Goal: Task Accomplishment & Management: Use online tool/utility

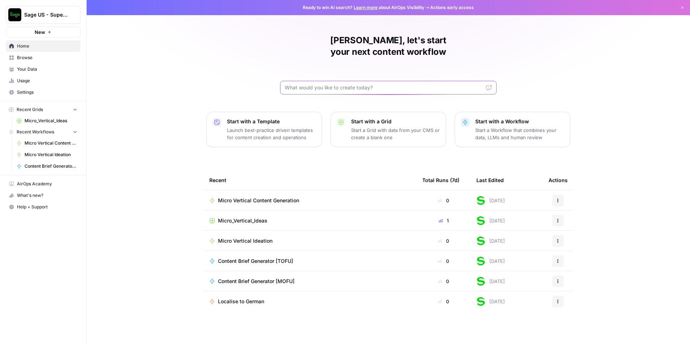
click at [306, 84] on input "text" at bounding box center [384, 87] width 199 height 7
paste input "Loremi d Sita consecte adipis **"Elitsedd.Eiusmodte Incididuntutl Etdo – 8.15 M…"
type input "Loremi d Sita consecte adipis **"Elitsedd.Eiusmodte Incididuntutl Etdo – 8.15 M…"
click button "Send" at bounding box center [489, 87] width 9 height 9
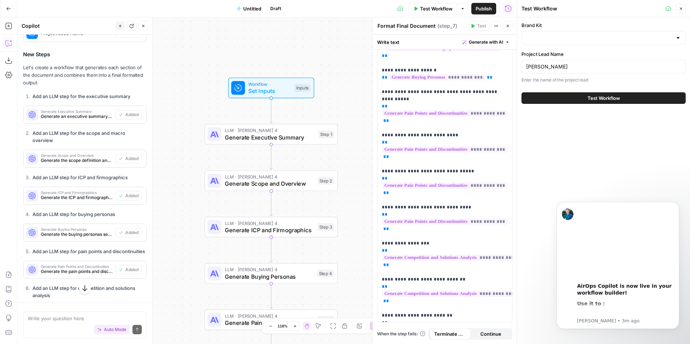
scroll to position [932, 0]
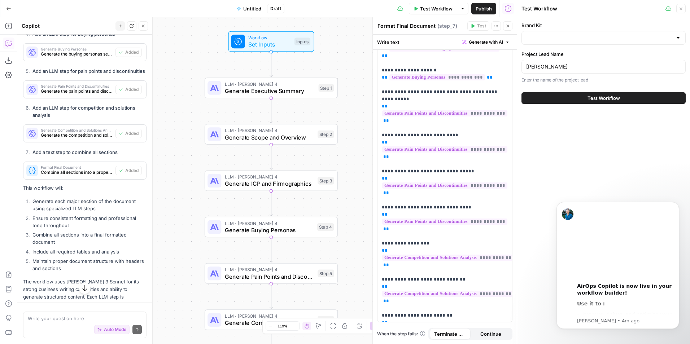
click at [6, 13] on button "Go Back" at bounding box center [8, 8] width 13 height 13
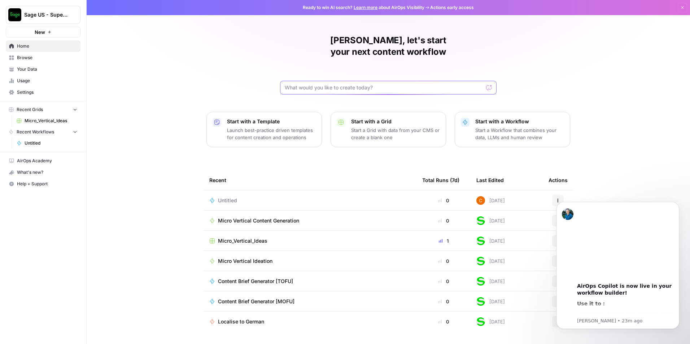
click at [317, 84] on input "text" at bounding box center [384, 87] width 199 height 7
paste input "Loremi d Sita consecte adipis **"Elitsedd.Eiusmodte Incididuntutl Etdo – 4.21 M…"
type input "Loremi d Sita consecte adipis **"Elitsedd.Eiusmodte Incididuntutl Etdo – 4.21 M…"
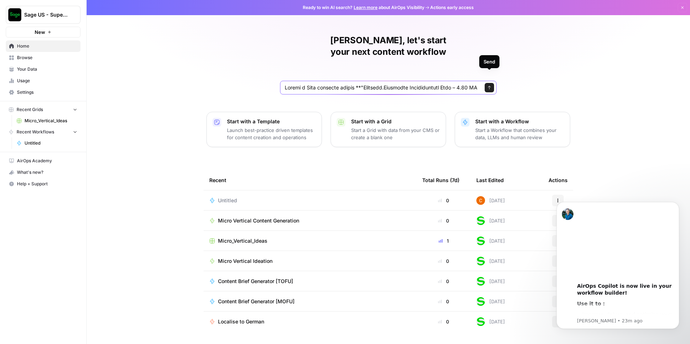
click at [490, 86] on icon "submit" at bounding box center [489, 88] width 3 height 4
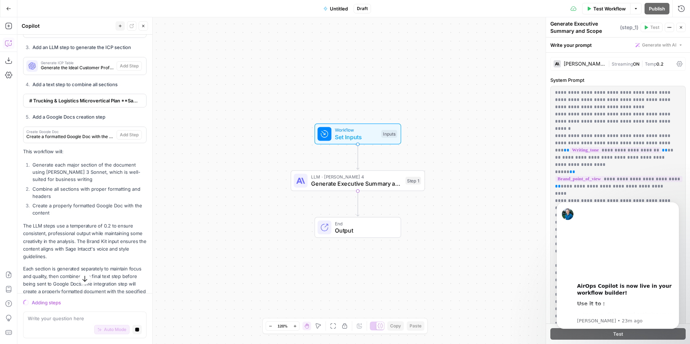
scroll to position [1444, 0]
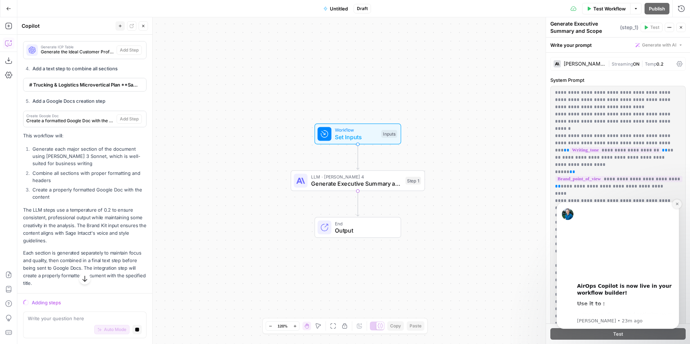
click at [678, 207] on button "Dismiss notification" at bounding box center [677, 204] width 9 height 9
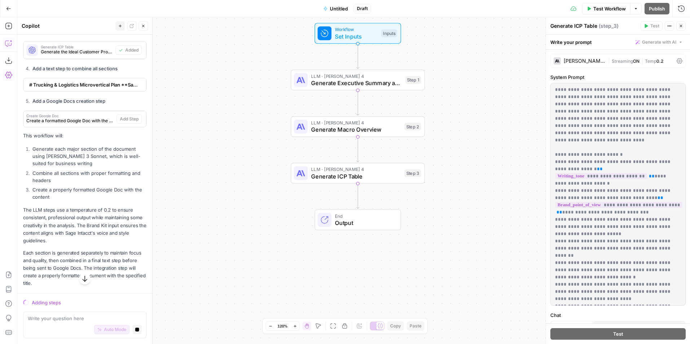
scroll to position [1475, 0]
click at [608, 11] on span "Test Workflow" at bounding box center [610, 8] width 32 height 7
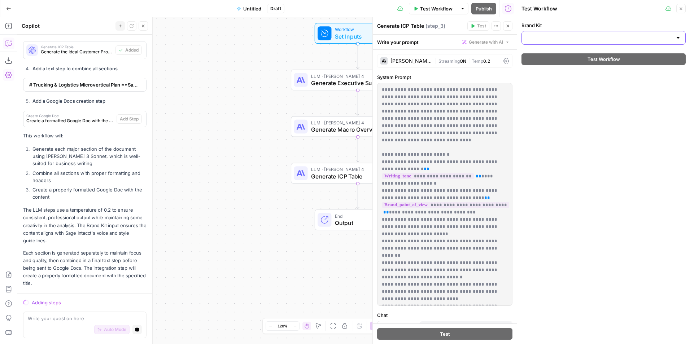
click at [617, 41] on input "Brand Kit" at bounding box center [599, 37] width 146 height 7
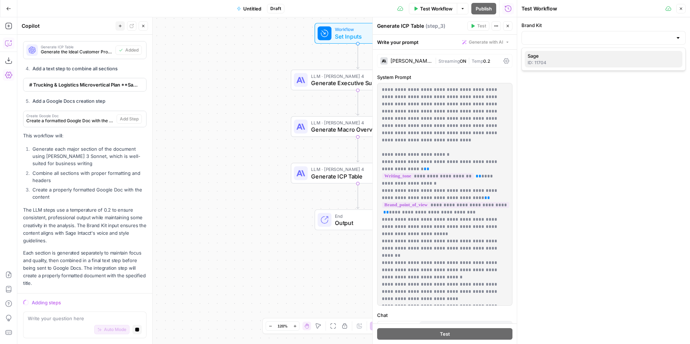
click at [568, 65] on div "ID: 11704" at bounding box center [604, 63] width 152 height 6
type input "Sage"
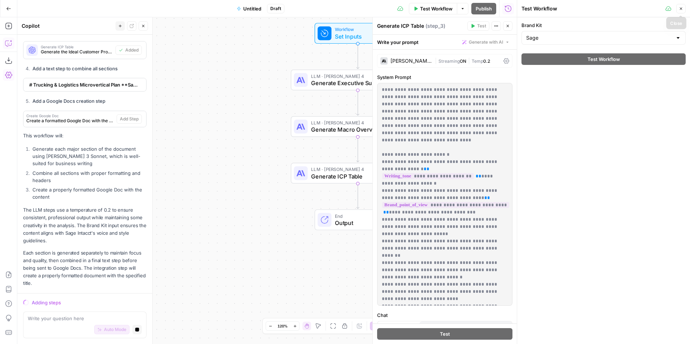
click at [684, 9] on button "Close" at bounding box center [681, 8] width 9 height 9
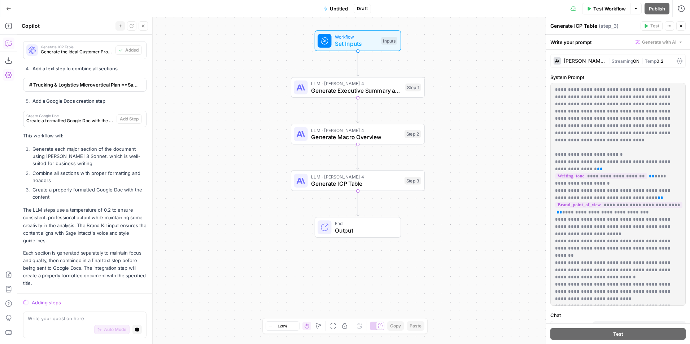
click at [83, 122] on span "Create a formatted Google Doc with the content" at bounding box center [69, 121] width 87 height 6
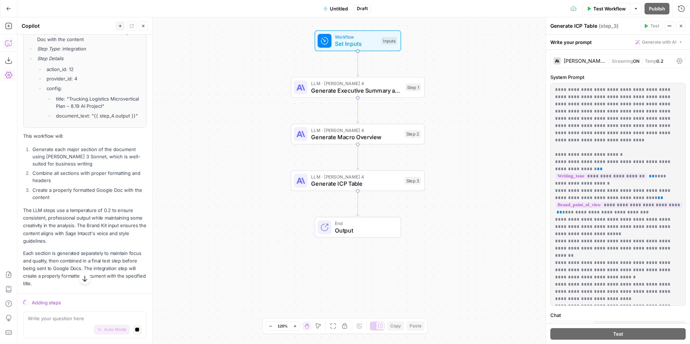
scroll to position [1583, 0]
click at [86, 184] on li "Combine all sections with proper formatting and headers" at bounding box center [89, 177] width 116 height 14
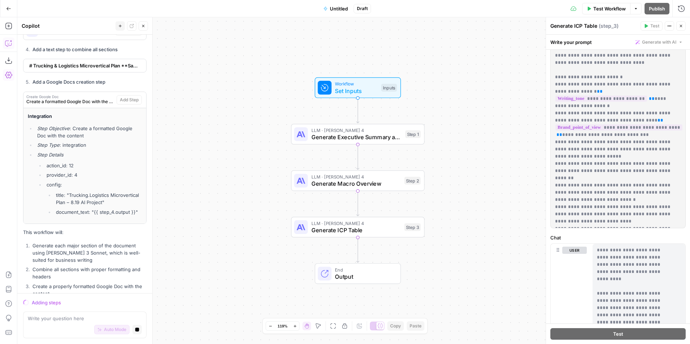
scroll to position [1446, 0]
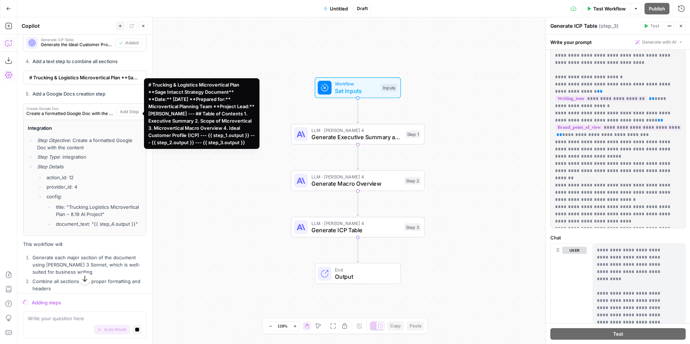
click at [82, 81] on span "# Trucking & Logistics Microvertical Plan **Sage Intacct Strategy Document** **…" at bounding box center [84, 77] width 110 height 7
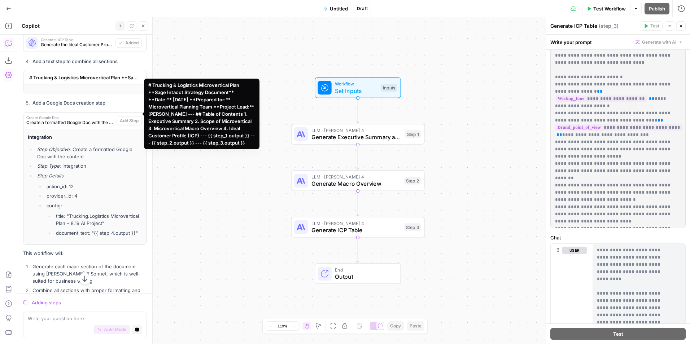
click at [81, 81] on span "# Trucking & Logistics Microvertical Plan **Sage Intacct Strategy Document** **…" at bounding box center [84, 77] width 110 height 7
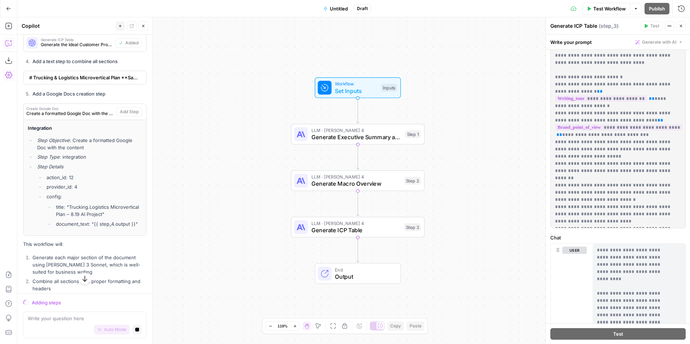
click at [81, 81] on span "# Trucking & Logistics Microvertical Plan **Sage Intacct Strategy Document** **…" at bounding box center [84, 77] width 110 height 7
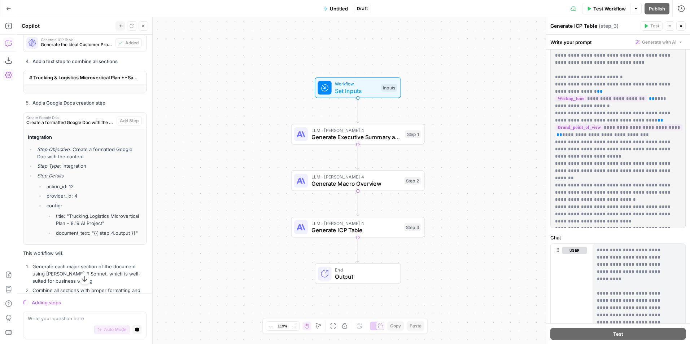
click at [111, 84] on div "# Trucking & Logistics Microvertical Plan **Sage Intacct Strategy Document** **…" at bounding box center [82, 77] width 118 height 13
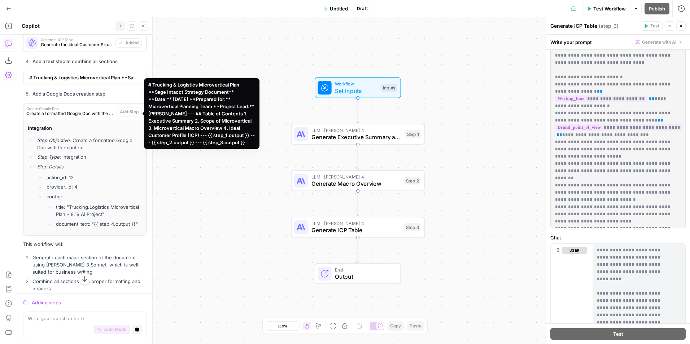
click at [91, 123] on div "I'll help you create a workflow to generate this document. Let me break this do…" at bounding box center [84, 70] width 123 height 651
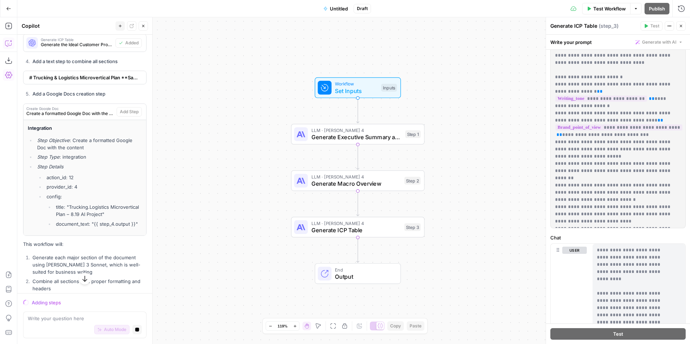
click at [77, 81] on span "# Trucking & Logistics Microvertical Plan **Sage Intacct Strategy Document** **…" at bounding box center [84, 77] width 110 height 7
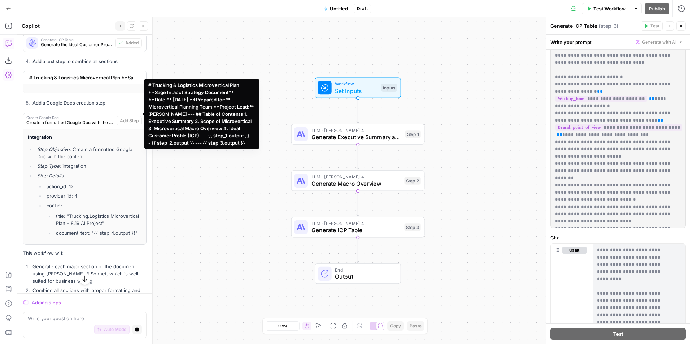
click at [83, 84] on div "# Trucking & Logistics Microvertical Plan **Sage Intacct Strategy Document** **…" at bounding box center [82, 77] width 118 height 13
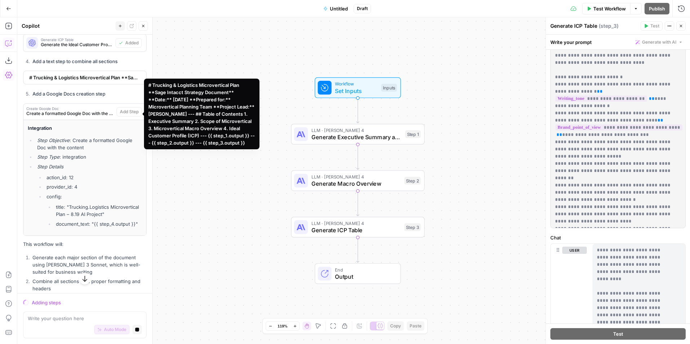
click at [83, 84] on div "# Trucking & Logistics Microvertical Plan **Sage Intacct Strategy Document** **…" at bounding box center [82, 77] width 118 height 13
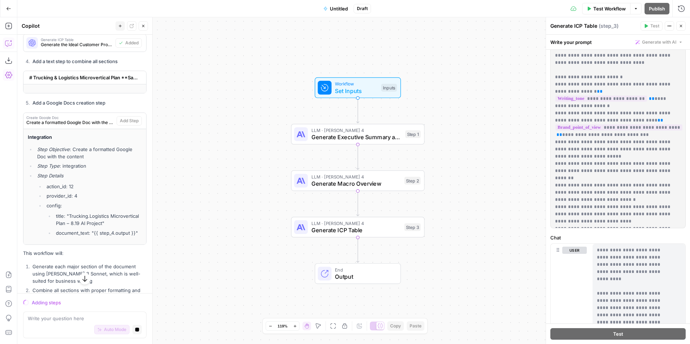
drag, startPoint x: 83, startPoint y: 118, endPoint x: 51, endPoint y: 113, distance: 32.5
click at [51, 81] on span "# Trucking & Logistics Microvertical Plan **Sage Intacct Strategy Document** **…" at bounding box center [84, 77] width 110 height 7
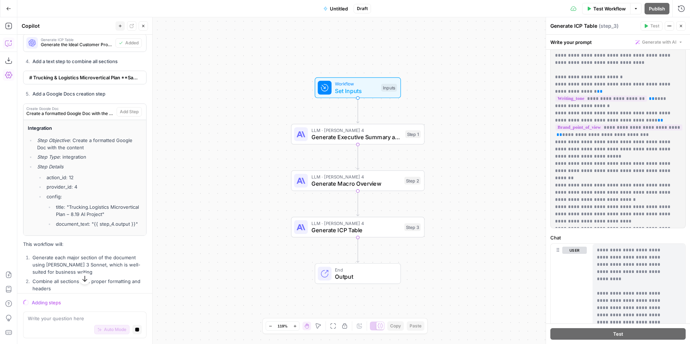
click at [42, 81] on span "# Trucking & Logistics Microvertical Plan **Sage Intacct Strategy Document** **…" at bounding box center [84, 77] width 110 height 7
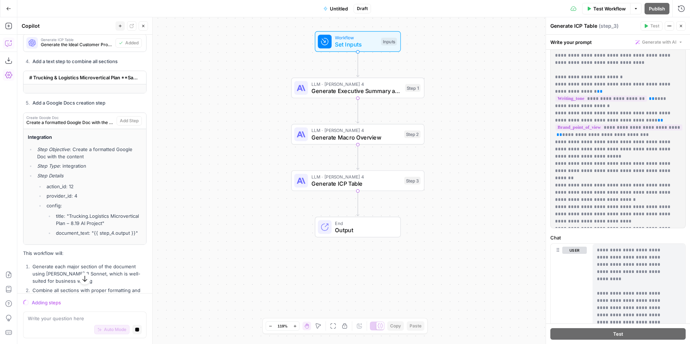
click at [84, 126] on span "Create a formatted Google Doc with the content" at bounding box center [69, 123] width 87 height 6
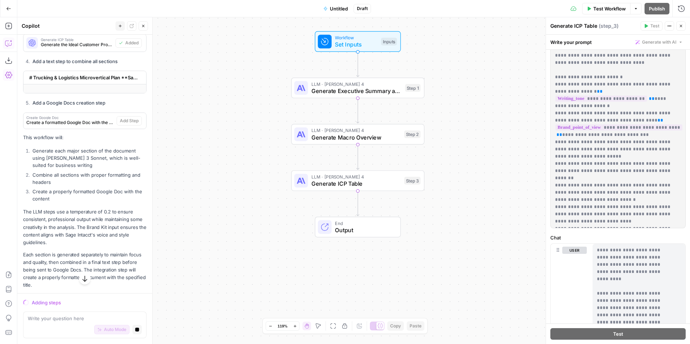
click at [73, 81] on span "# Trucking & Logistics Microvertical Plan **Sage Intacct Strategy Document** **…" at bounding box center [84, 77] width 110 height 7
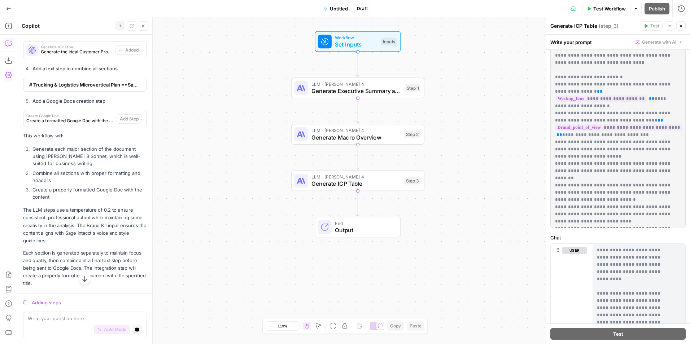
drag, startPoint x: 73, startPoint y: 117, endPoint x: 65, endPoint y: 118, distance: 8.4
click at [65, 91] on div "# Trucking & Logistics Microvertical Plan **Sage Intacct Strategy Document** **…" at bounding box center [82, 84] width 118 height 13
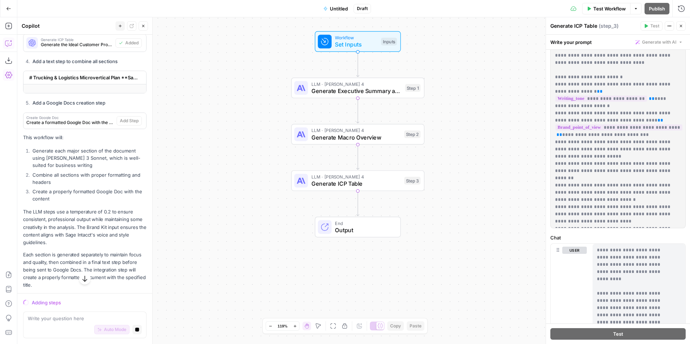
click at [65, 84] on div "# Trucking & Logistics Microvertical Plan **Sage Intacct Strategy Document** **…" at bounding box center [82, 77] width 118 height 13
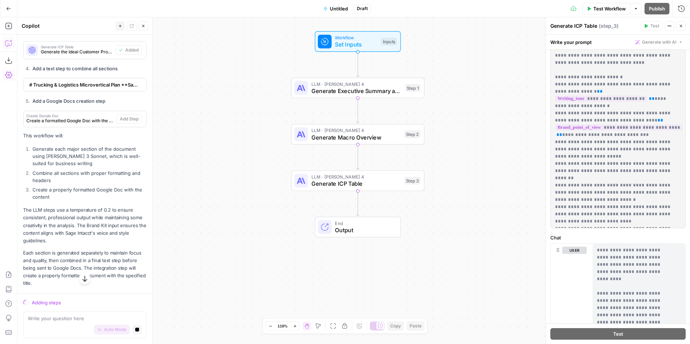
drag, startPoint x: 65, startPoint y: 118, endPoint x: 38, endPoint y: 116, distance: 26.8
click at [38, 88] on span "# Trucking & Logistics Microvertical Plan **Sage Intacct Strategy Document** **…" at bounding box center [84, 84] width 110 height 7
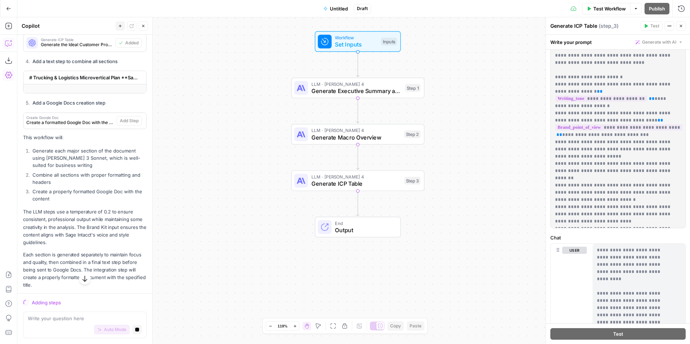
click at [41, 130] on div "I'll help you create a workflow to generate this document. Let me break this do…" at bounding box center [84, 17] width 123 height 544
click at [358, 204] on icon "Edge from step_3 to end" at bounding box center [358, 203] width 3 height 25
click at [357, 202] on icon "Edge from step_3 to end" at bounding box center [358, 203] width 3 height 25
click at [357, 207] on icon "Edge from step_3 to end" at bounding box center [358, 203] width 3 height 25
drag, startPoint x: 358, startPoint y: 206, endPoint x: 348, endPoint y: 209, distance: 11.0
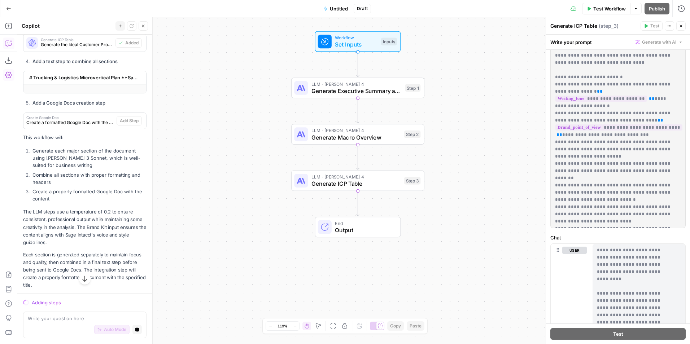
click at [348, 209] on div "Workflow Set Inputs Inputs LLM · [PERSON_NAME] 4 Generate Executive Summary and…" at bounding box center [353, 180] width 673 height 327
click at [358, 207] on icon "Edge from step_3 to end" at bounding box center [358, 203] width 3 height 25
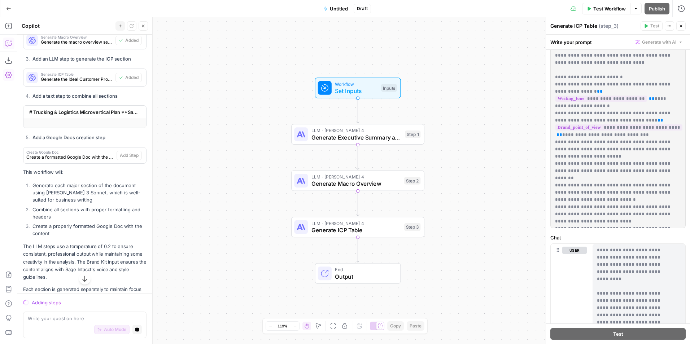
scroll to position [1374, 0]
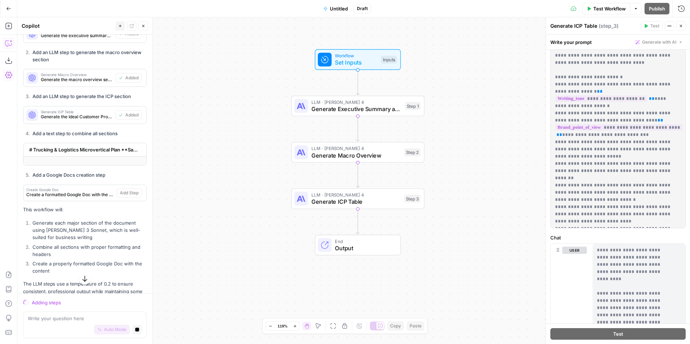
click at [359, 127] on icon "Edge from step_1 to step_2" at bounding box center [358, 128] width 3 height 25
click at [359, 222] on icon "Edge from step_3 to end" at bounding box center [358, 221] width 3 height 25
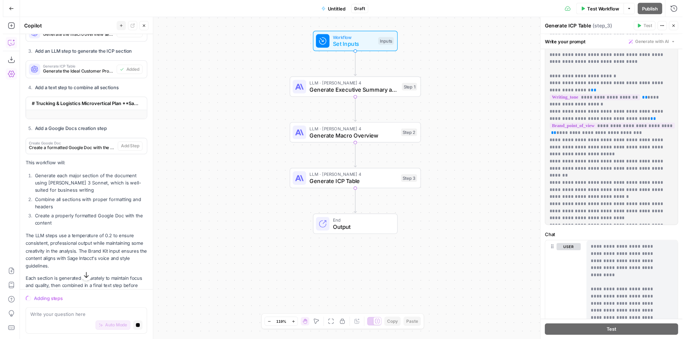
scroll to position [1484, 0]
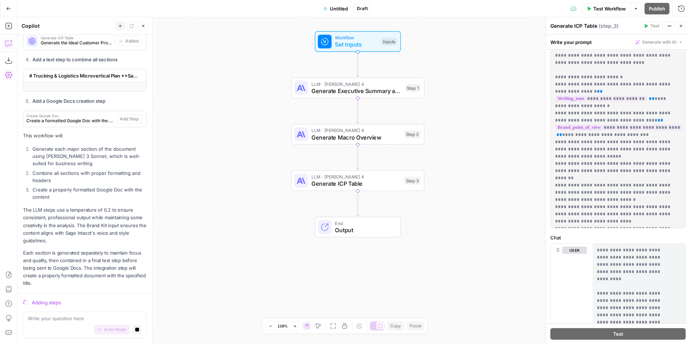
drag, startPoint x: 72, startPoint y: 284, endPoint x: 72, endPoint y: 290, distance: 5.8
click at [72, 286] on p "Each section is generated separately to maintain focus and quality, then combin…" at bounding box center [84, 269] width 123 height 38
click at [135, 328] on icon "button" at bounding box center [137, 330] width 4 height 4
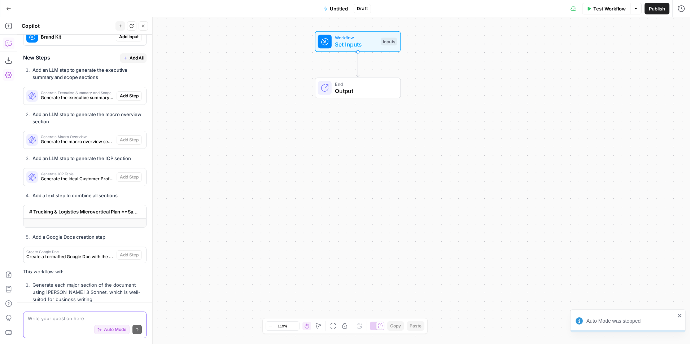
scroll to position [1306, 0]
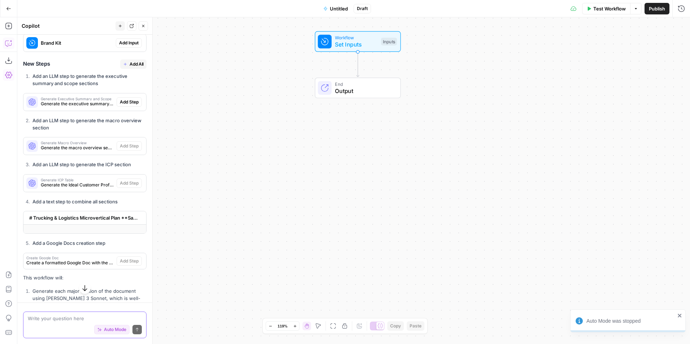
click at [113, 222] on span "# Trucking & Logistics Microvertical Plan **Sage Intacct Strategy Document** **…" at bounding box center [84, 217] width 110 height 7
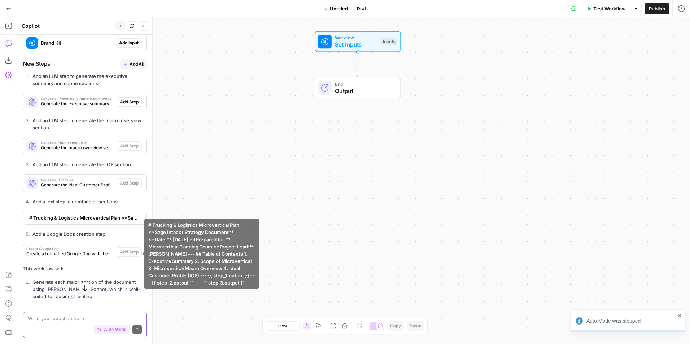
click at [113, 222] on span "# Trucking & Logistics Microvertical Plan **Sage Intacct Strategy Document** **…" at bounding box center [84, 217] width 110 height 7
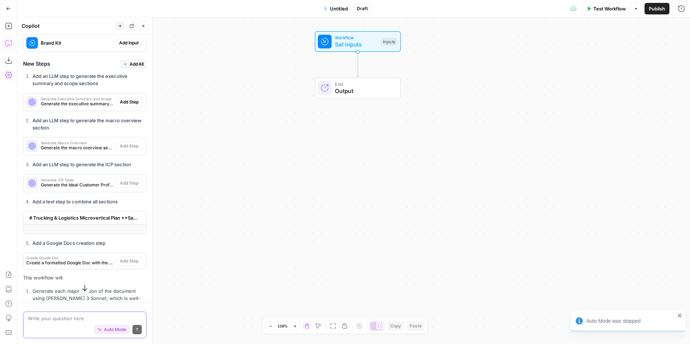
drag, startPoint x: 113, startPoint y: 255, endPoint x: 95, endPoint y: 254, distance: 18.1
click at [95, 222] on span "# Trucking & Logistics Microvertical Plan **Sage Intacct Strategy Document** **…" at bounding box center [84, 217] width 110 height 7
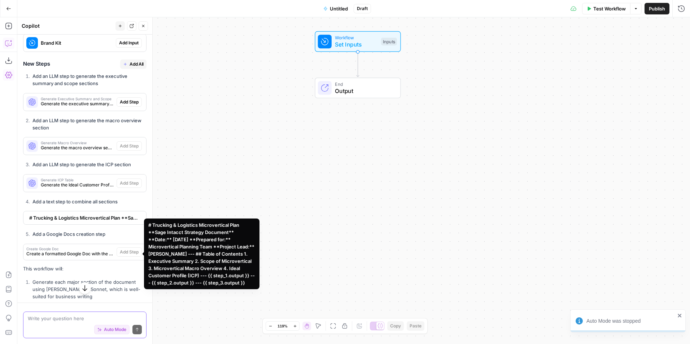
click at [162, 272] on div "# Trucking & Logistics Microvertical Plan **Sage Intacct Strategy Document** **…" at bounding box center [201, 254] width 107 height 65
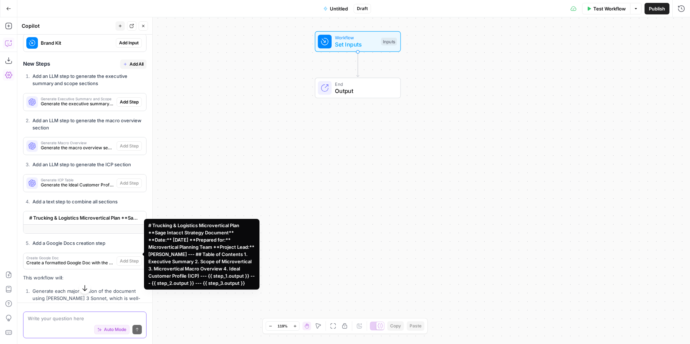
click at [90, 234] on div at bounding box center [84, 229] width 123 height 9
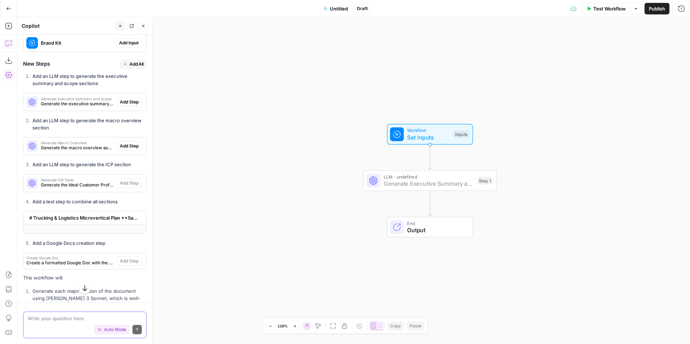
click at [121, 105] on span "Add Step" at bounding box center [129, 102] width 19 height 6
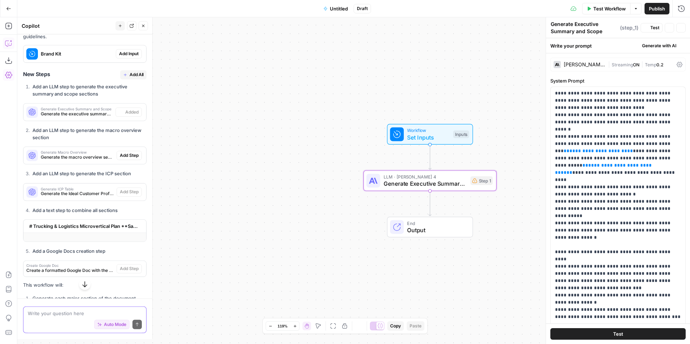
scroll to position [1317, 0]
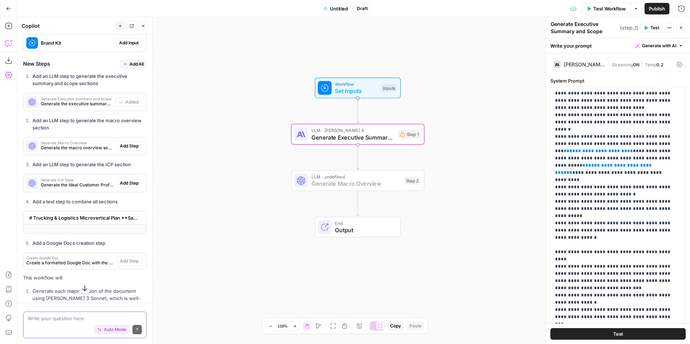
click at [127, 149] on span "Add Step" at bounding box center [129, 146] width 19 height 6
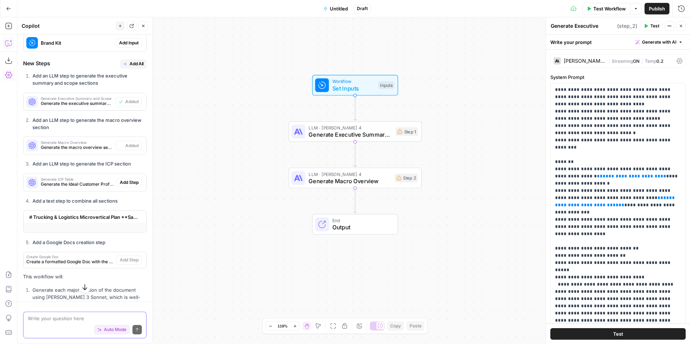
type textarea "Generate Macro Overview"
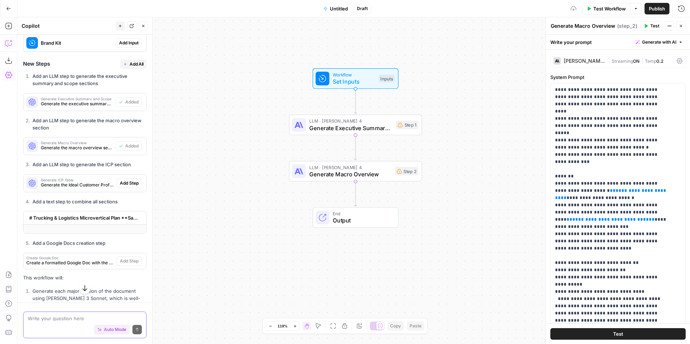
scroll to position [1353, 0]
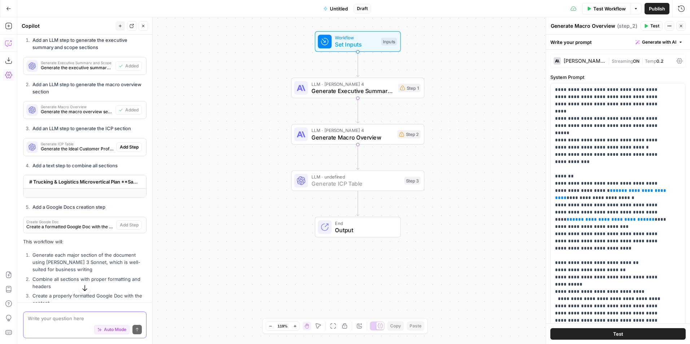
click at [129, 151] on span "Add Step" at bounding box center [129, 147] width 19 height 6
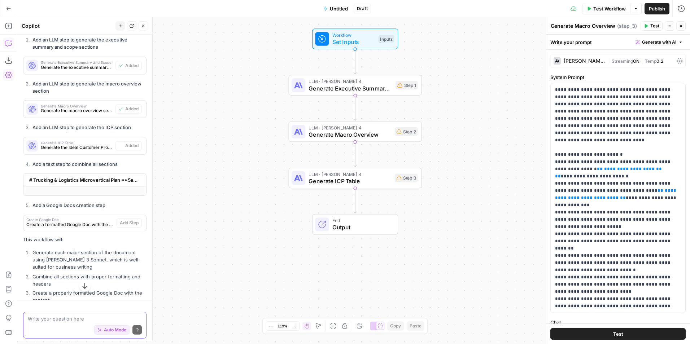
type textarea "Generate ICP Table"
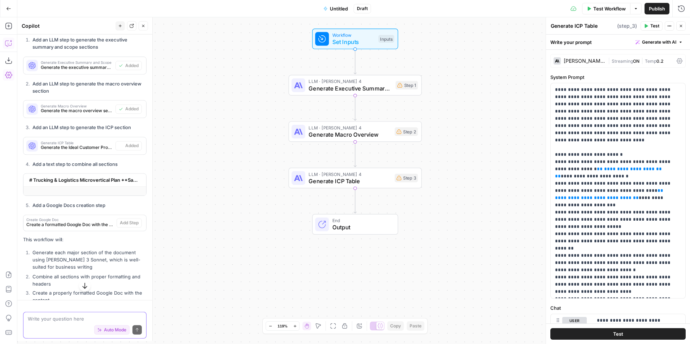
scroll to position [1390, 0]
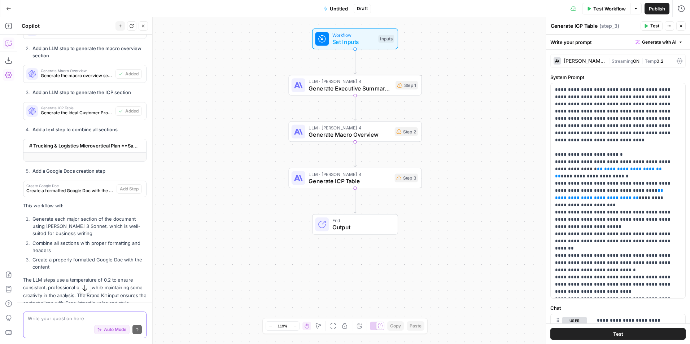
click at [130, 149] on span "# Trucking & Logistics Microvertical Plan **Sage Intacct Strategy Document** **…" at bounding box center [84, 145] width 110 height 7
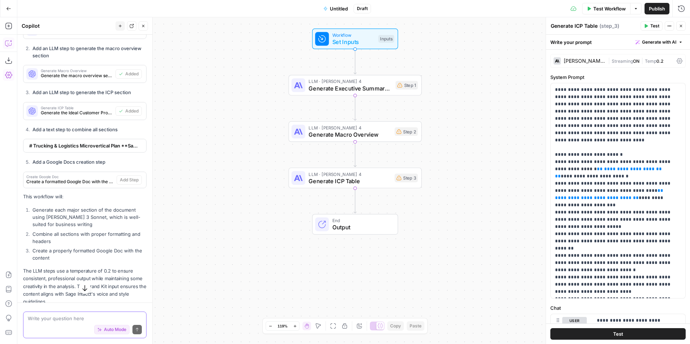
click at [126, 188] on div "Create Google Doc Create a formatted Google Doc with the content Add Step" at bounding box center [84, 180] width 123 height 16
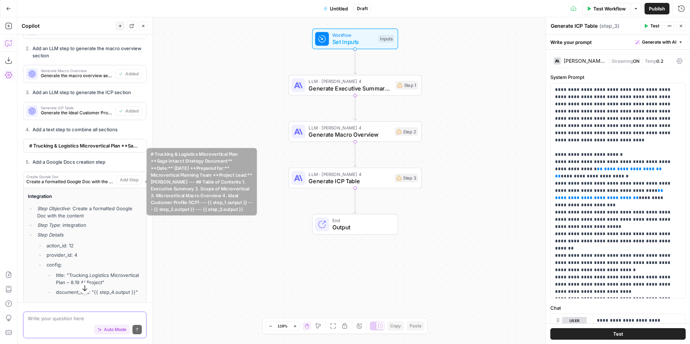
click at [104, 152] on div "# Trucking & Logistics Microvertical Plan **Sage Intacct Strategy Document** **…" at bounding box center [82, 145] width 118 height 13
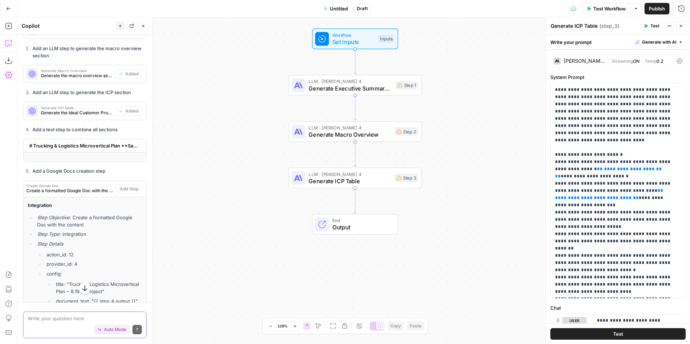
click at [105, 152] on div "# Trucking & Logistics Microvertical Plan **Sage Intacct Strategy Document** **…" at bounding box center [82, 145] width 118 height 13
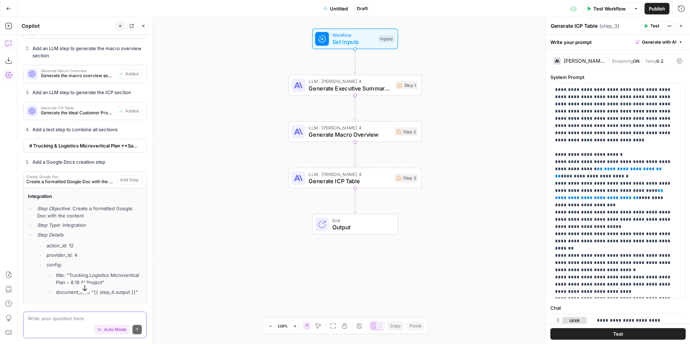
click at [356, 201] on icon "Edge from step_3 to end" at bounding box center [355, 200] width 3 height 25
click at [354, 201] on icon "Edge from step_3 to end" at bounding box center [355, 200] width 3 height 25
click at [354, 198] on icon "Edge from step_3 to end" at bounding box center [355, 200] width 3 height 25
click at [355, 185] on span "Generate ICP Table" at bounding box center [350, 181] width 83 height 9
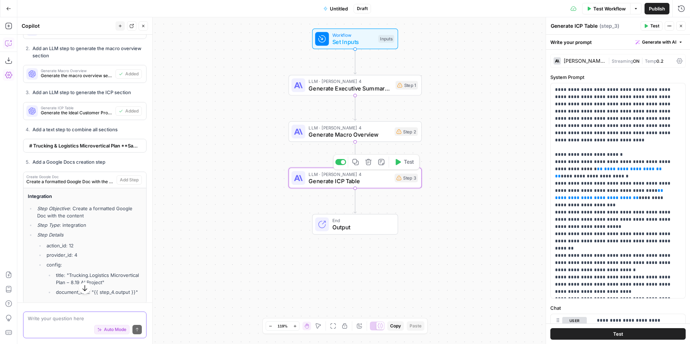
click at [357, 184] on span "Generate ICP Table" at bounding box center [350, 181] width 83 height 9
click at [355, 188] on div "LLM · [PERSON_NAME] 4 Generate ICP Table Step 3 Copy step Delete step Add Note …" at bounding box center [355, 178] width 133 height 21
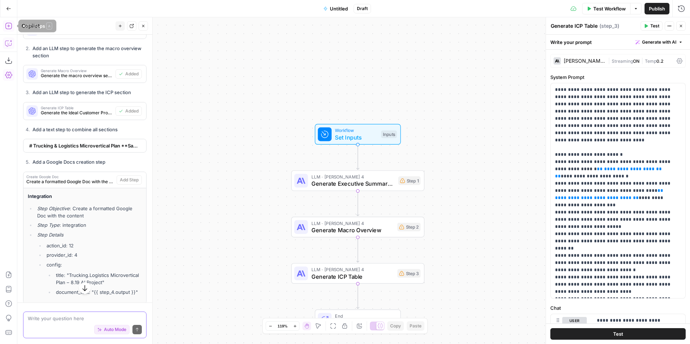
click at [6, 21] on button "Add Steps" at bounding box center [9, 26] width 12 height 12
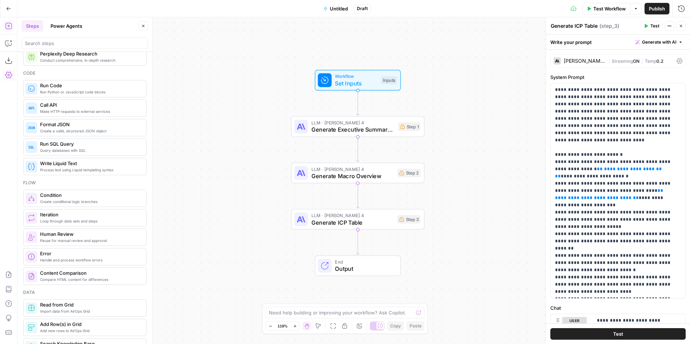
scroll to position [0, 0]
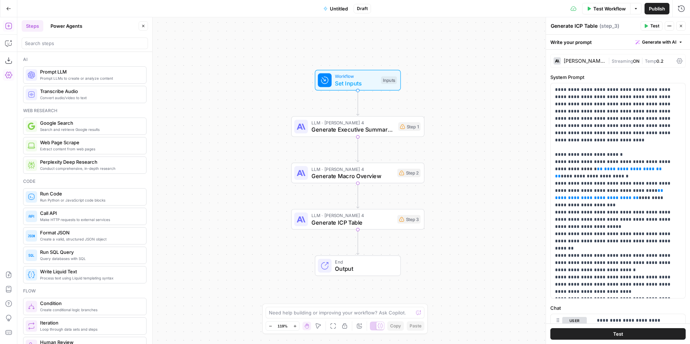
click at [65, 47] on div at bounding box center [85, 44] width 126 height 12
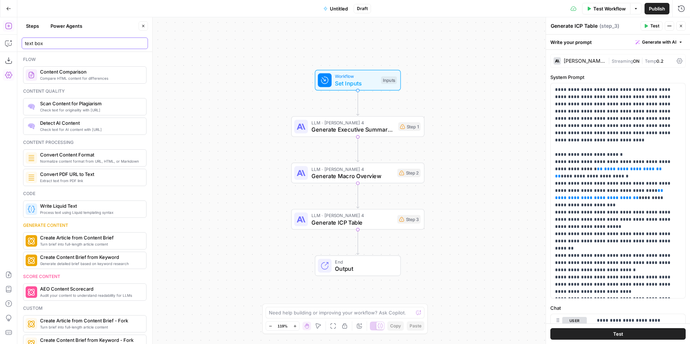
type input "text box"
click at [145, 27] on icon "button" at bounding box center [143, 26] width 4 height 4
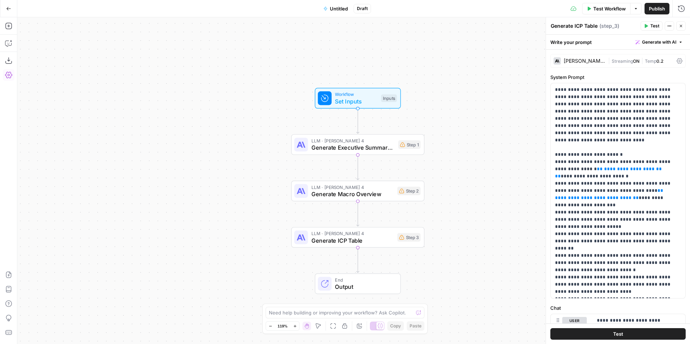
click at [9, 183] on div "Add Steps Copilot Download as JSON Settings Import JSON AirOps Academy Help Giv…" at bounding box center [8, 180] width 17 height 327
click at [352, 261] on div "Workflow Set Inputs Inputs LLM · [PERSON_NAME] 4 Generate Executive Summary and…" at bounding box center [353, 180] width 673 height 327
click at [11, 9] on button "Go Back" at bounding box center [8, 8] width 13 height 13
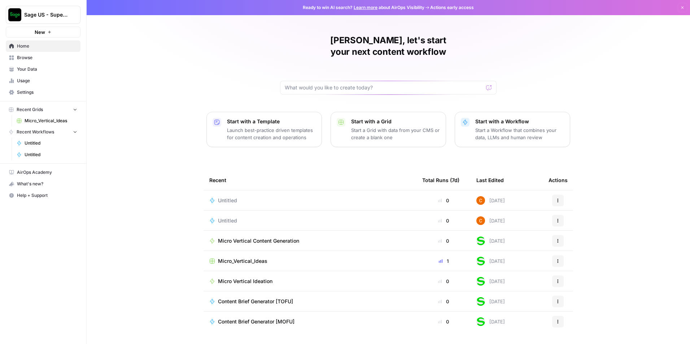
click at [561, 215] on button "Actions" at bounding box center [558, 221] width 12 height 12
click at [574, 244] on span "Delete" at bounding box center [596, 242] width 58 height 7
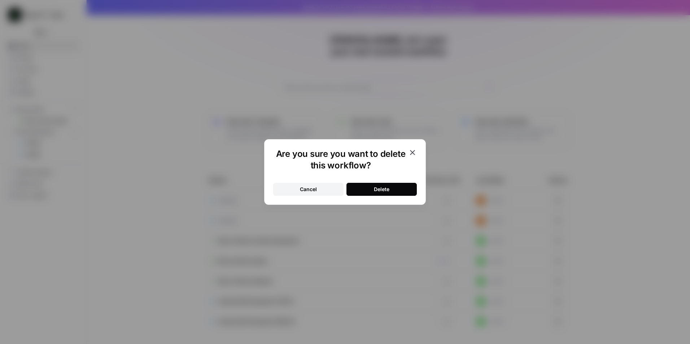
click at [388, 190] on div "Delete" at bounding box center [382, 189] width 16 height 7
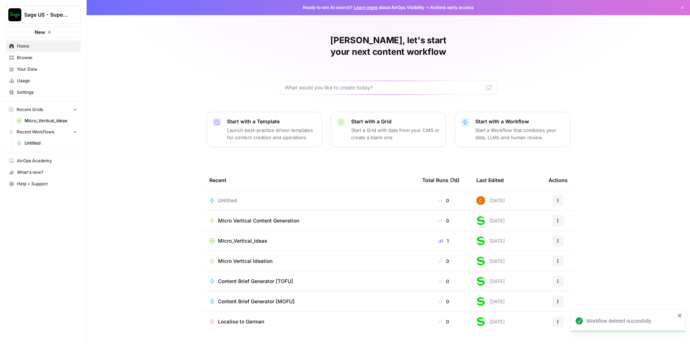
click at [221, 197] on span "Untitled" at bounding box center [227, 200] width 19 height 7
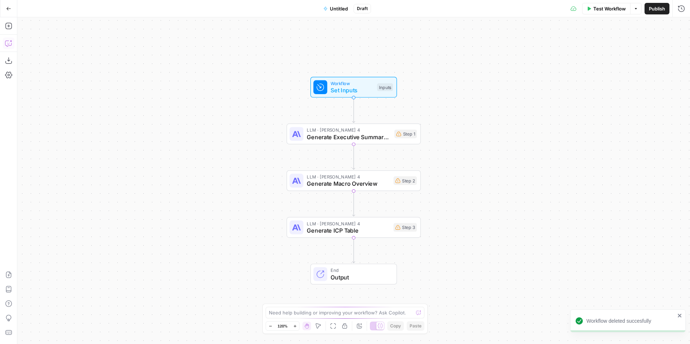
click at [8, 43] on icon "button" at bounding box center [8, 43] width 7 height 7
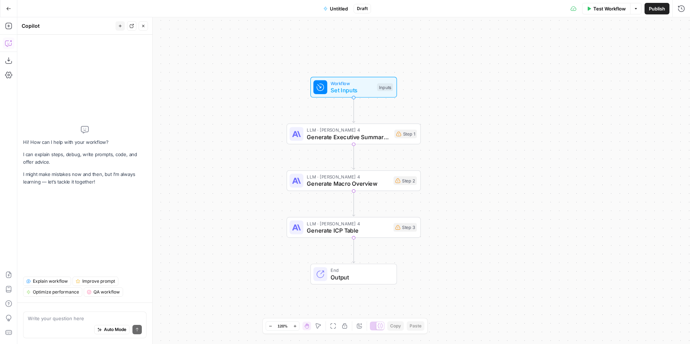
click at [354, 247] on icon "Edge from step_3 to end" at bounding box center [353, 250] width 3 height 25
click at [355, 248] on icon "Edge from step_3 to end" at bounding box center [353, 250] width 3 height 25
drag, startPoint x: 354, startPoint y: 251, endPoint x: 549, endPoint y: 188, distance: 205.3
click at [564, 185] on div "Workflow Set Inputs Inputs LLM · [PERSON_NAME] 4 Generate Executive Summary and…" at bounding box center [353, 180] width 673 height 327
click at [146, 21] on button "Close" at bounding box center [143, 25] width 9 height 9
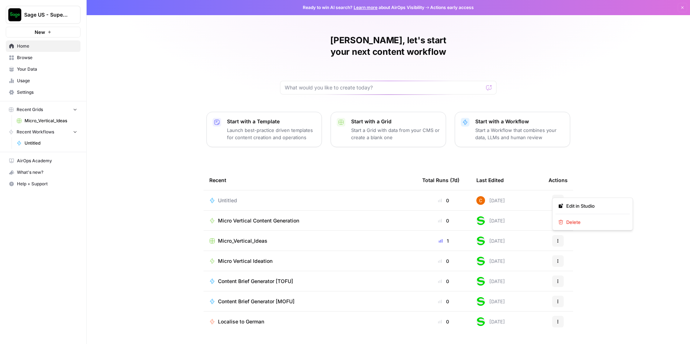
click at [559, 195] on button "Actions" at bounding box center [558, 201] width 12 height 12
click at [565, 219] on div "Delete" at bounding box center [593, 222] width 69 height 7
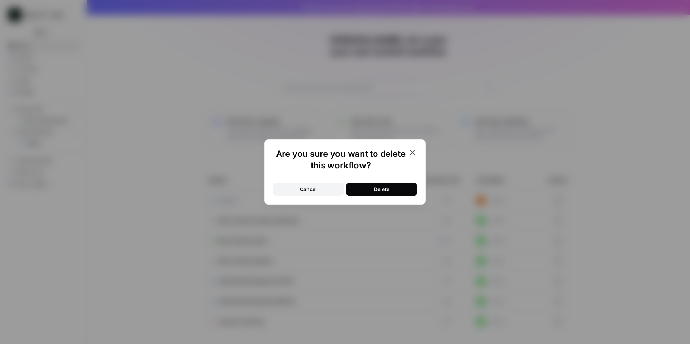
click at [376, 187] on div "Delete" at bounding box center [382, 189] width 16 height 7
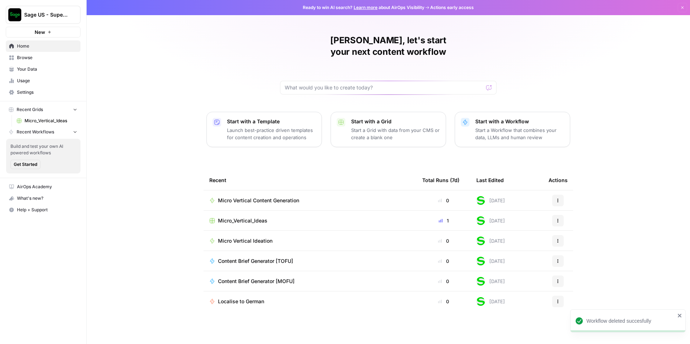
click at [57, 29] on button "New" at bounding box center [43, 32] width 75 height 11
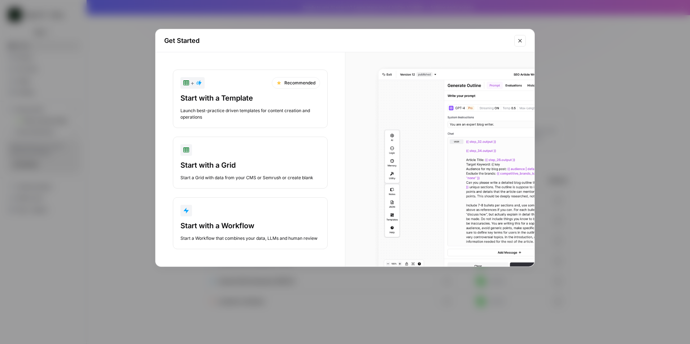
click at [243, 218] on button "Start with a Workflow Start a Workflow that combines your data, LLMs and human …" at bounding box center [250, 224] width 155 height 52
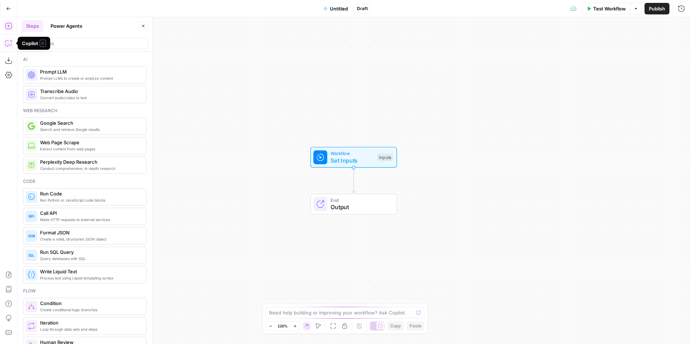
click at [11, 43] on icon "button" at bounding box center [8, 43] width 7 height 7
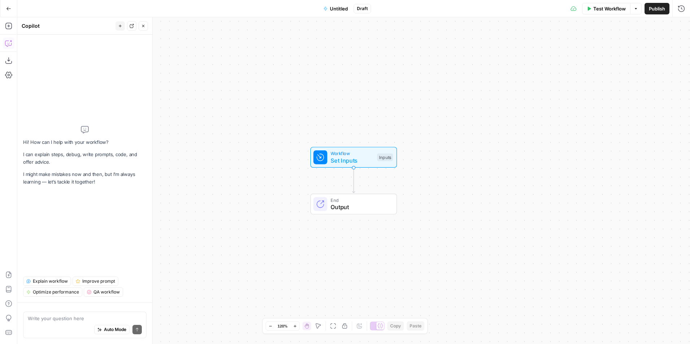
click at [57, 316] on textarea at bounding box center [85, 318] width 114 height 7
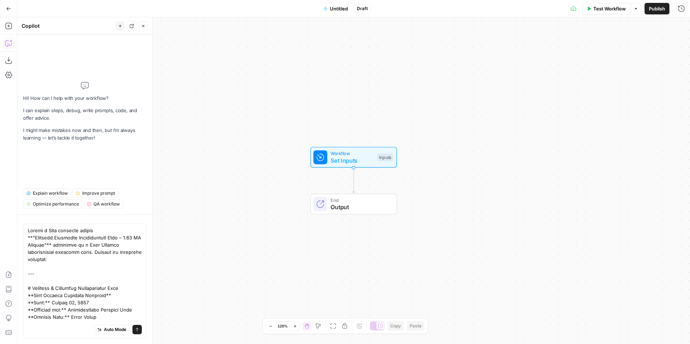
type textarea "Loremi d Sita consecte adipis **"Elitsedd.Eiusmodte Incididuntutl Etdo – 6.51 M…"
click at [136, 335] on div "Auto Mode Send" at bounding box center [85, 330] width 114 height 16
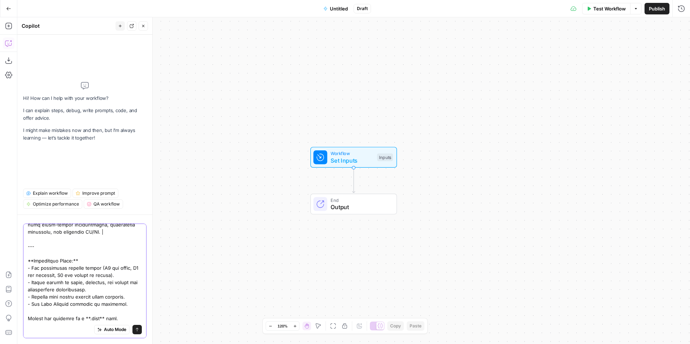
click at [135, 331] on button "Send" at bounding box center [137, 329] width 9 height 9
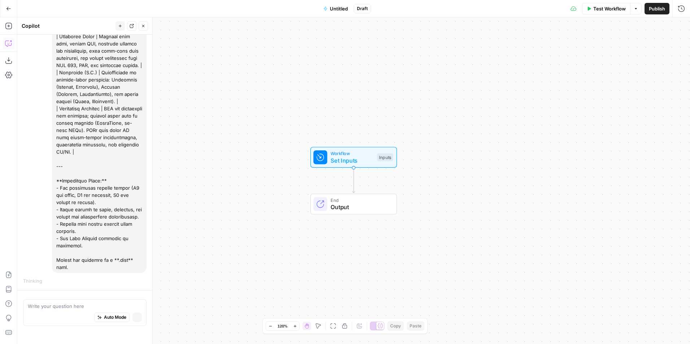
scroll to position [1292, 0]
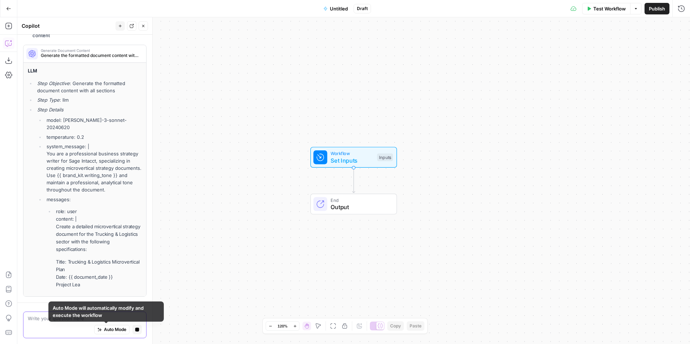
click at [135, 329] on icon "button" at bounding box center [137, 330] width 4 height 4
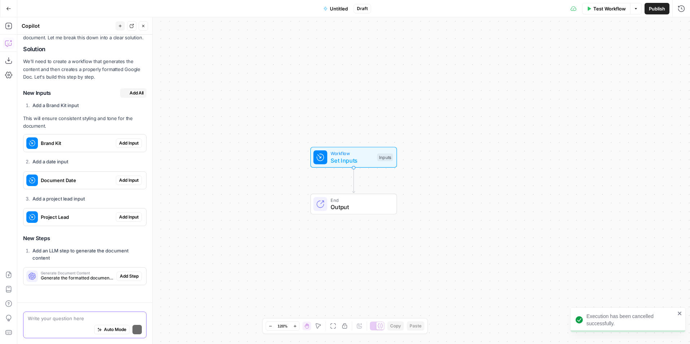
scroll to position [1563, 0]
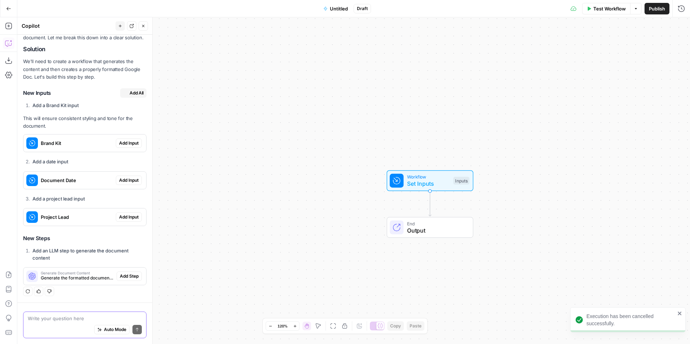
click at [144, 26] on icon "button" at bounding box center [143, 26] width 4 height 4
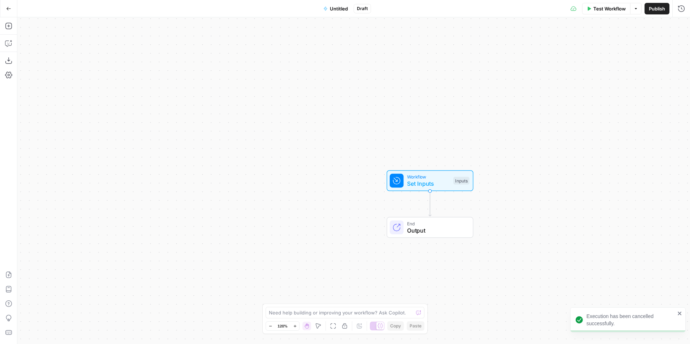
click at [16, 8] on div "Go Back" at bounding box center [8, 8] width 17 height 17
click at [12, 7] on button "Go Back" at bounding box center [8, 8] width 13 height 13
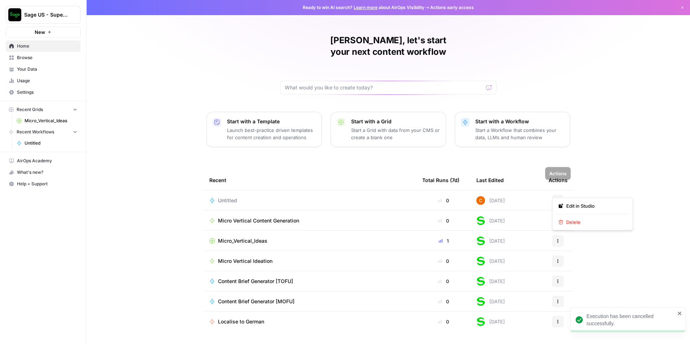
click at [562, 195] on button "Actions" at bounding box center [558, 201] width 12 height 12
click at [569, 221] on span "Delete" at bounding box center [596, 222] width 58 height 7
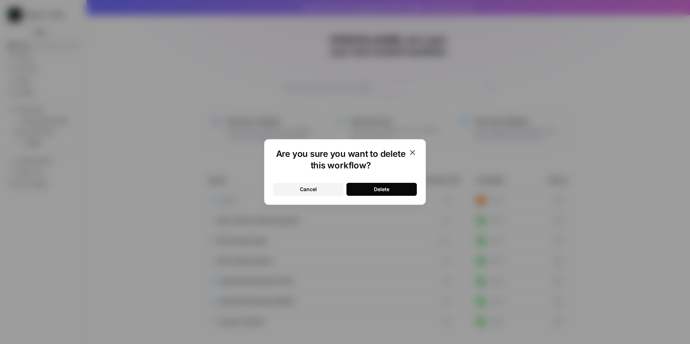
click at [369, 190] on button "Delete" at bounding box center [382, 189] width 70 height 13
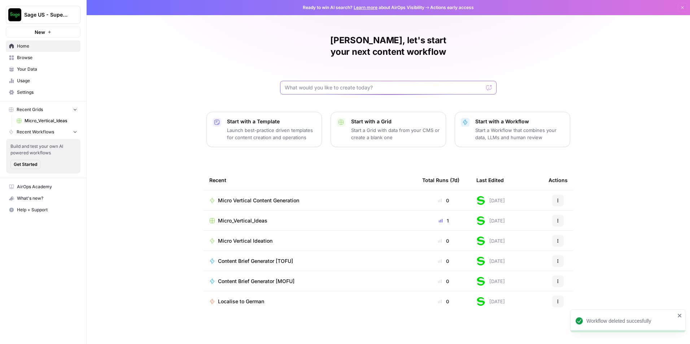
click at [352, 84] on input "text" at bounding box center [384, 87] width 199 height 7
paste input "Loremi d Sita consecte adipis **"Elitsedd.Eiusmodte Incididuntutl Etdo – 4.21 M…"
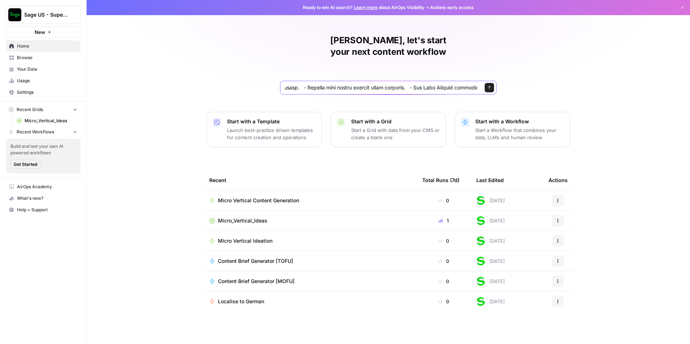
type input "Loremi d Sita consecte adipis **"Elitsedd.Eiusmodte Incididuntutl Etdo – 4.21 M…"
click at [491, 86] on icon "submit" at bounding box center [489, 88] width 4 height 4
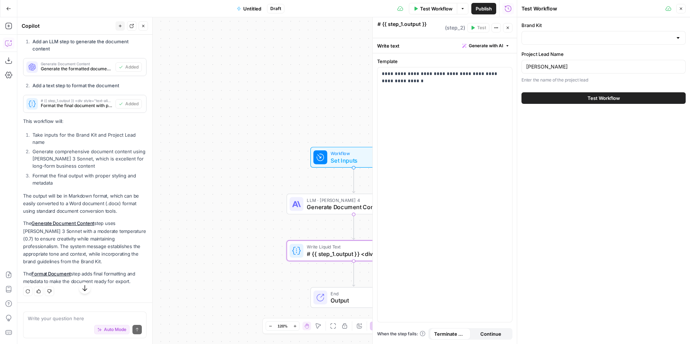
scroll to position [1354, 0]
click at [589, 37] on input "Brand Kit" at bounding box center [599, 37] width 146 height 7
click at [551, 56] on span "Sage" at bounding box center [602, 55] width 149 height 7
type input "Sage"
click at [606, 96] on span "Test Workflow" at bounding box center [604, 98] width 32 height 7
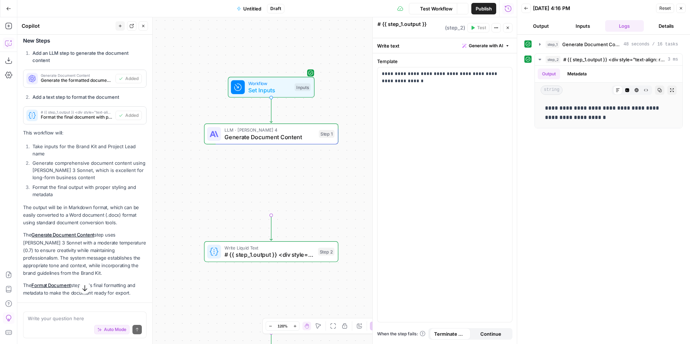
scroll to position [1318, 0]
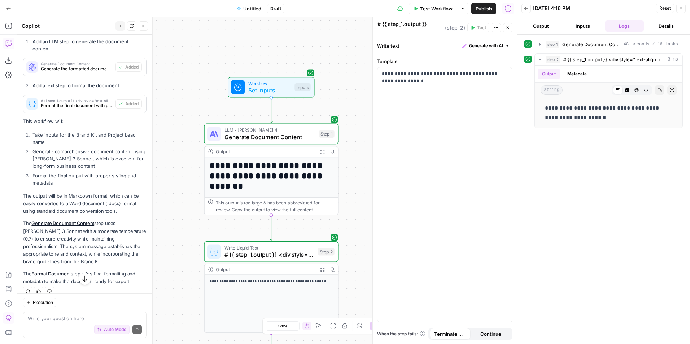
click at [577, 30] on button "Inputs" at bounding box center [583, 26] width 39 height 12
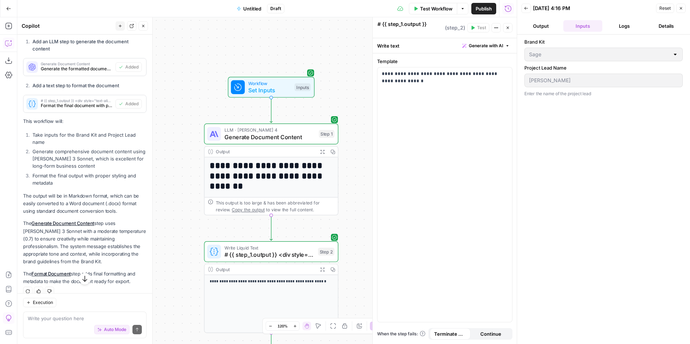
click at [542, 29] on button "Output" at bounding box center [541, 26] width 39 height 12
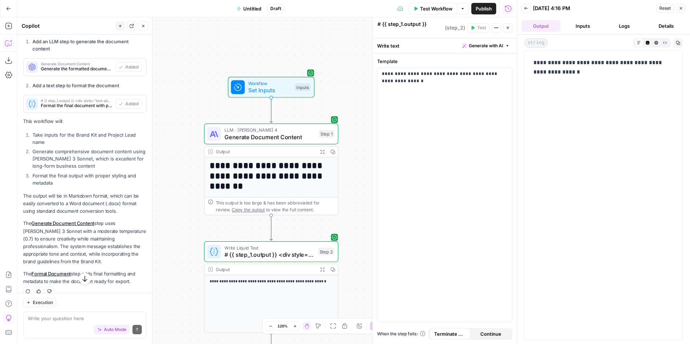
click at [420, 5] on span "Test Workflow" at bounding box center [436, 8] width 32 height 7
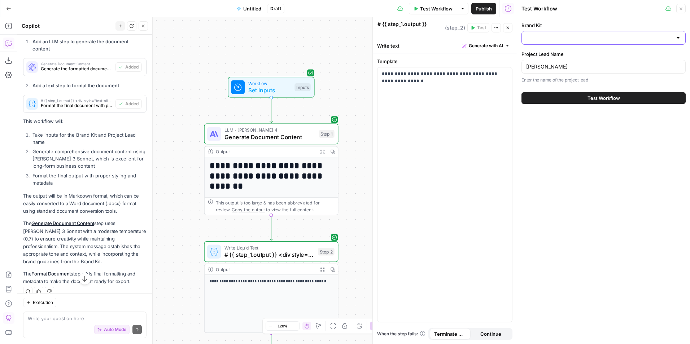
click at [565, 36] on input "Brand Kit" at bounding box center [599, 37] width 146 height 7
click at [558, 58] on span "Sage" at bounding box center [602, 55] width 149 height 7
type input "Sage"
click at [595, 100] on span "Test Workflow" at bounding box center [604, 98] width 32 height 7
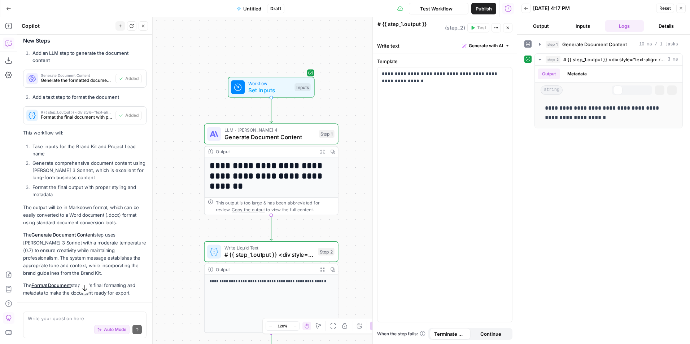
scroll to position [1318, 0]
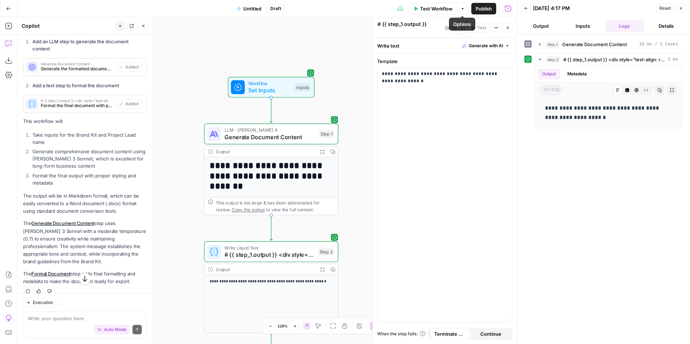
click at [448, 9] on span "Test Workflow" at bounding box center [436, 8] width 32 height 7
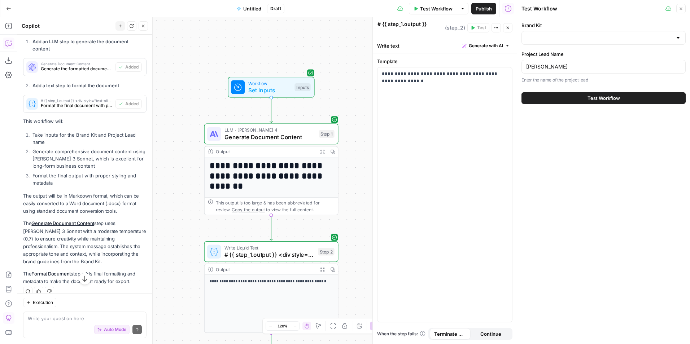
click at [584, 32] on div at bounding box center [604, 38] width 164 height 14
click at [569, 36] on input "Brand Kit" at bounding box center [599, 37] width 146 height 7
click at [575, 61] on div "ID: 11704" at bounding box center [604, 63] width 152 height 6
type input "Sage"
click at [555, 96] on button "Test Workflow" at bounding box center [604, 98] width 164 height 12
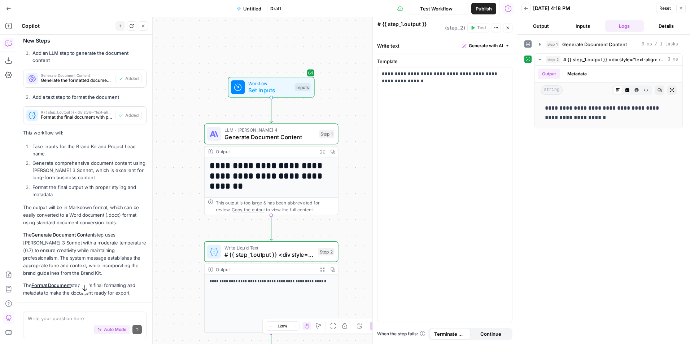
scroll to position [1318, 0]
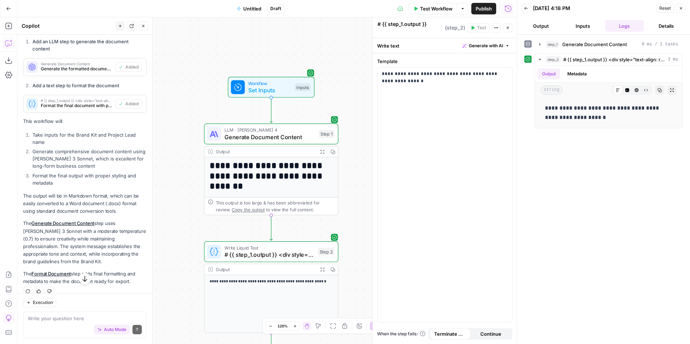
click at [678, 8] on button "Close" at bounding box center [681, 8] width 9 height 9
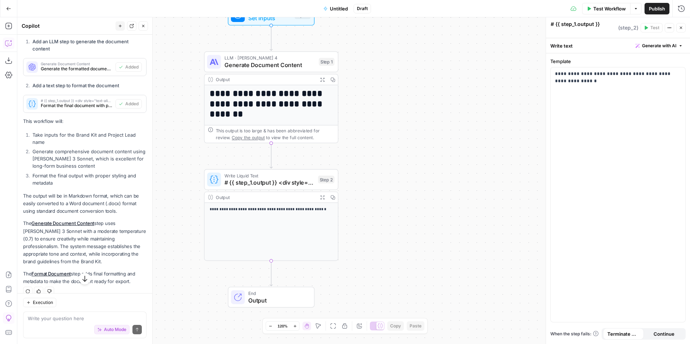
click at [263, 301] on span "Output" at bounding box center [277, 300] width 59 height 9
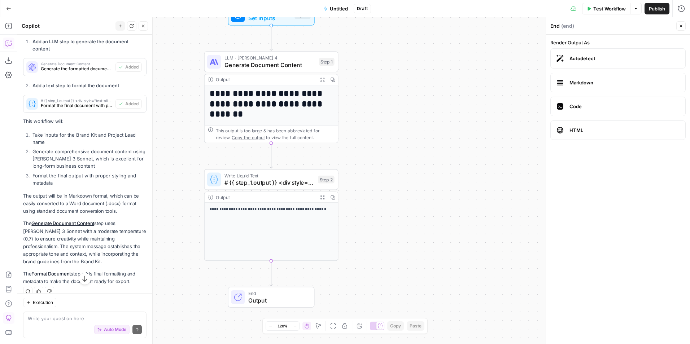
click at [578, 53] on label "Autodetect" at bounding box center [618, 58] width 135 height 20
click at [584, 125] on label "HTML" at bounding box center [618, 130] width 135 height 19
click at [597, 57] on span "Autodetect" at bounding box center [625, 58] width 110 height 7
click at [243, 186] on span "# {{ step_1.output }} <div style="text-align: right; font-style: italic;">Gener…" at bounding box center [270, 182] width 90 height 9
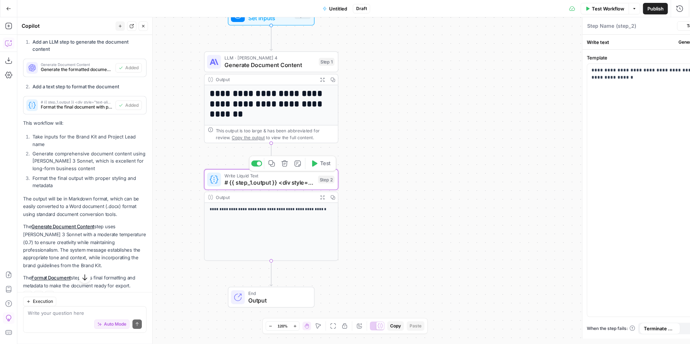
type textarea "# {{ step_1.output }} <div style="text-align: right; font-style: italic;">Gener…"
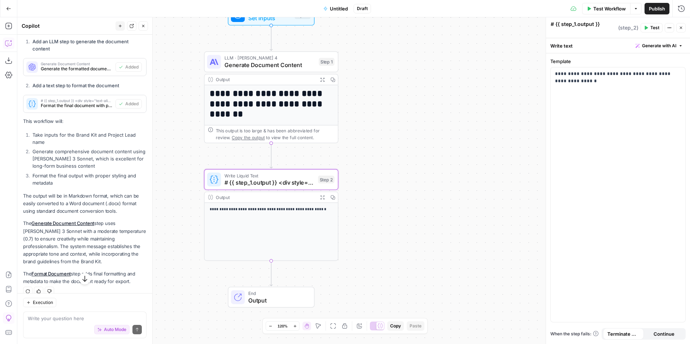
click at [264, 105] on h1 "**********" at bounding box center [268, 104] width 117 height 31
click at [253, 88] on div "**********" at bounding box center [272, 176] width 134 height 182
click at [266, 68] on span "Generate Document Content" at bounding box center [270, 65] width 91 height 9
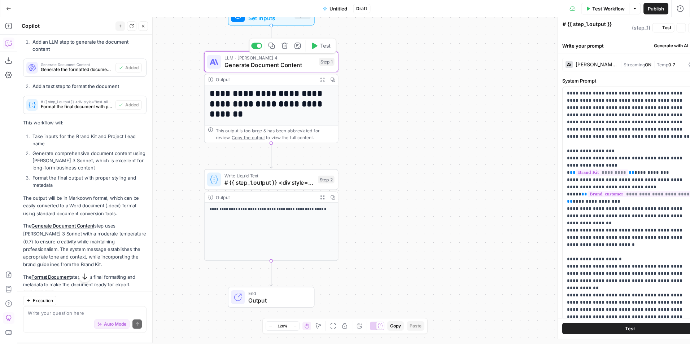
type textarea "Generate Document Content"
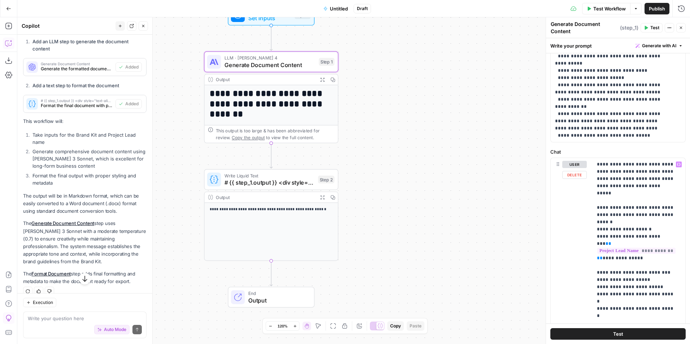
scroll to position [325, 0]
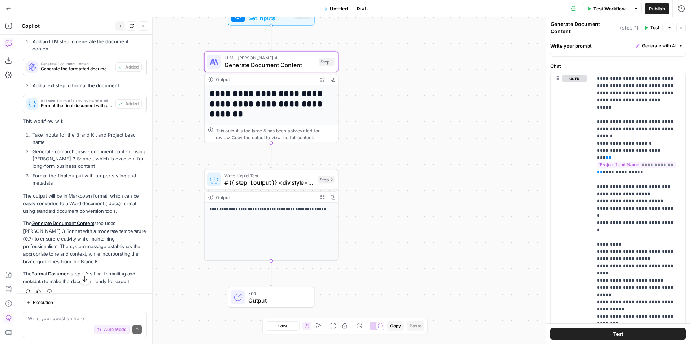
click at [591, 331] on button "Test" at bounding box center [618, 335] width 135 height 12
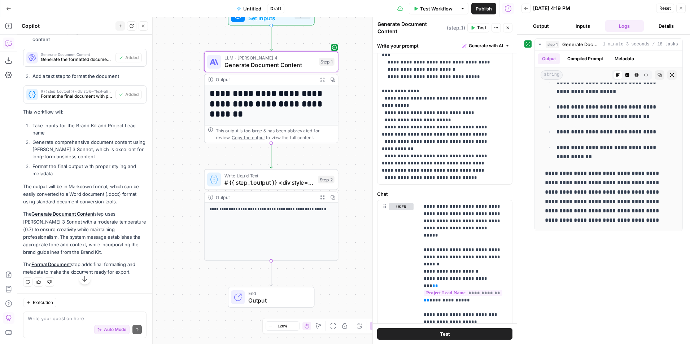
scroll to position [1363, 0]
click at [670, 74] on icon "button" at bounding box center [672, 75] width 4 height 4
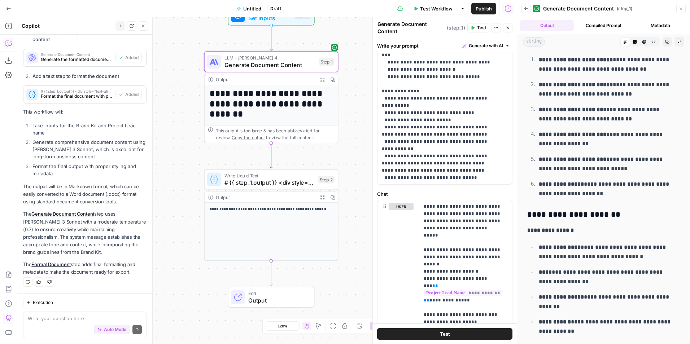
scroll to position [3201, 0]
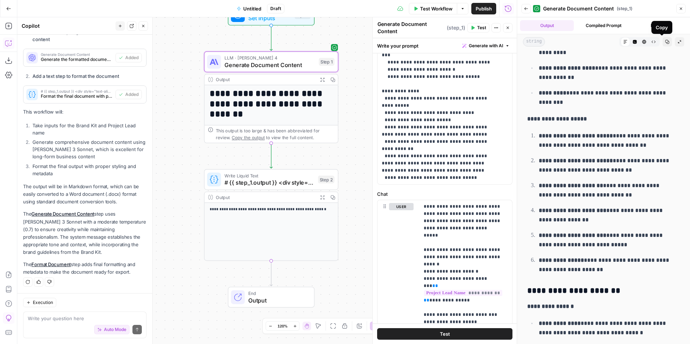
click at [666, 43] on icon "button" at bounding box center [668, 42] width 4 height 4
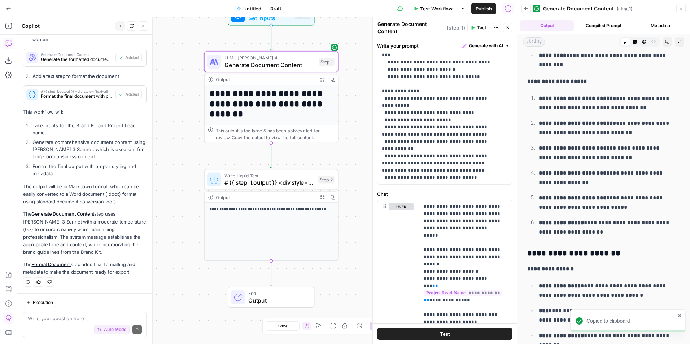
scroll to position [3165, 0]
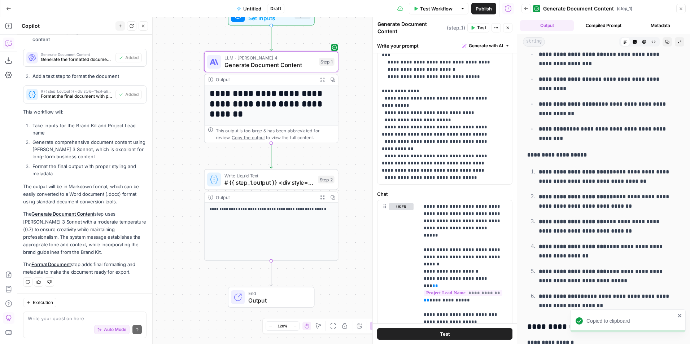
click at [612, 25] on button "Compiled Prompt" at bounding box center [604, 25] width 54 height 11
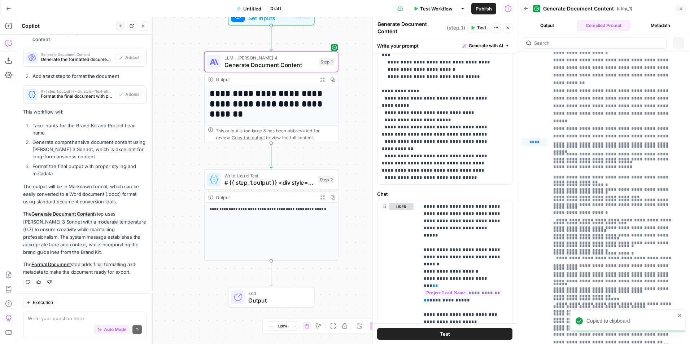
scroll to position [0, 0]
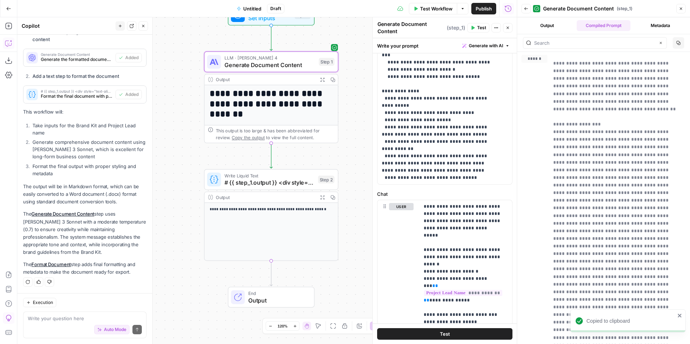
click at [666, 25] on button "Metadata" at bounding box center [661, 25] width 54 height 11
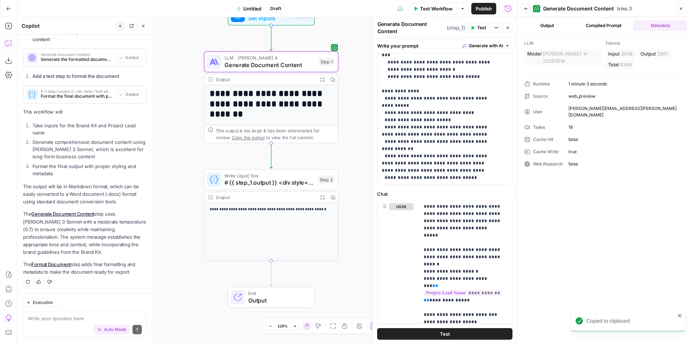
click at [557, 23] on button "Output" at bounding box center [547, 25] width 54 height 11
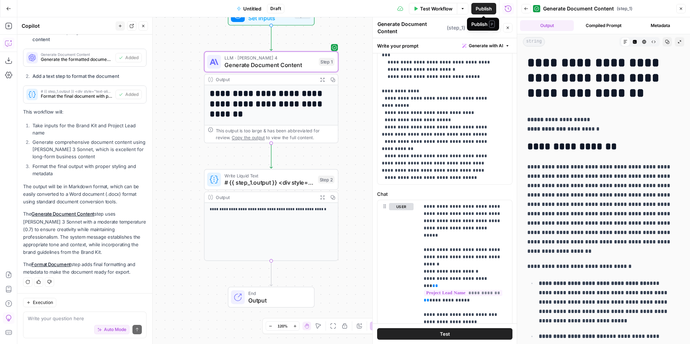
click at [473, 9] on button "Publish" at bounding box center [484, 9] width 25 height 12
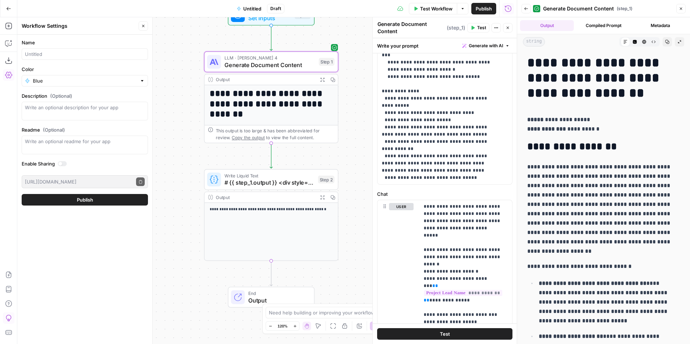
click at [96, 58] on div at bounding box center [85, 54] width 126 height 12
type input "Test Trucking word document"
click at [127, 77] on div "Blue" at bounding box center [85, 81] width 126 height 12
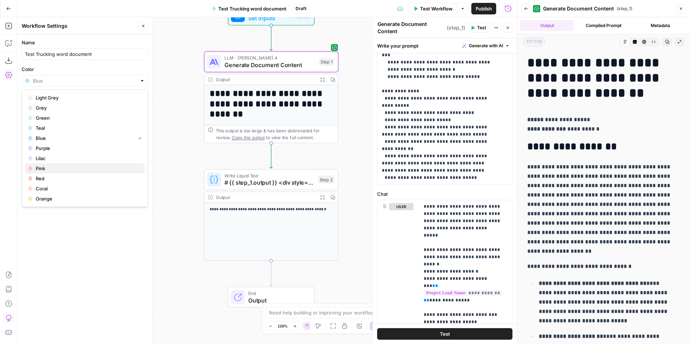
click at [77, 169] on span "Pink" at bounding box center [87, 168] width 103 height 7
type input "Pink"
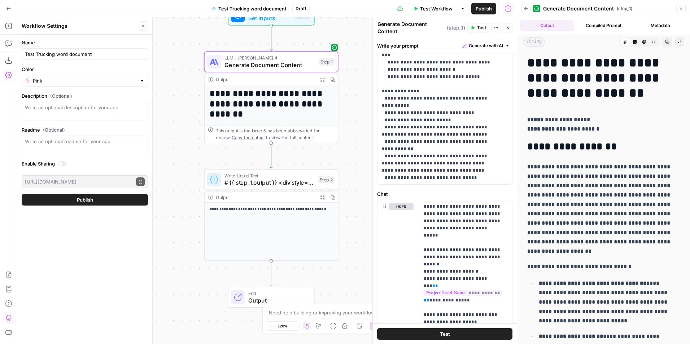
click at [75, 197] on button "Publish" at bounding box center [85, 200] width 126 height 12
click at [37, 52] on input "Test Trucking word document" at bounding box center [85, 54] width 120 height 7
type input "Test MV trucking.logistics word document"
click at [73, 198] on button "Publish" at bounding box center [85, 200] width 126 height 12
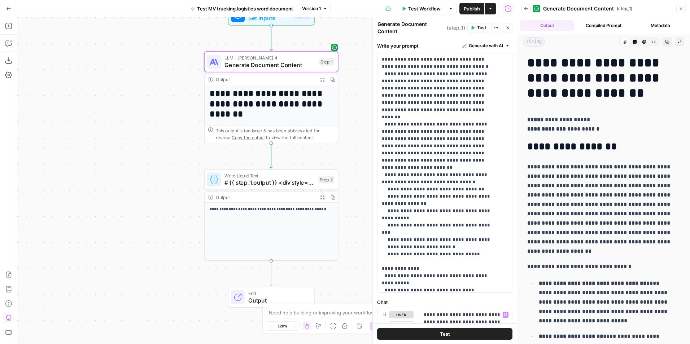
scroll to position [195, 0]
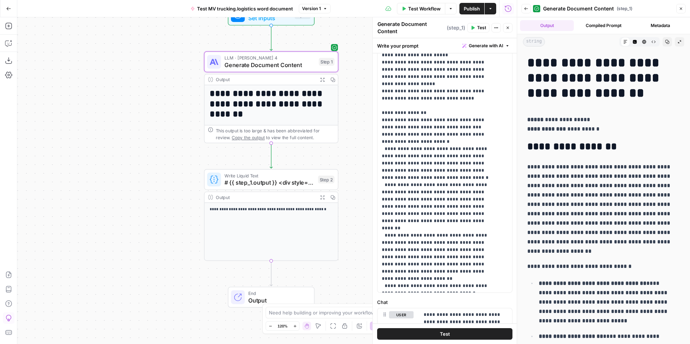
click at [506, 29] on icon "button" at bounding box center [508, 28] width 4 height 4
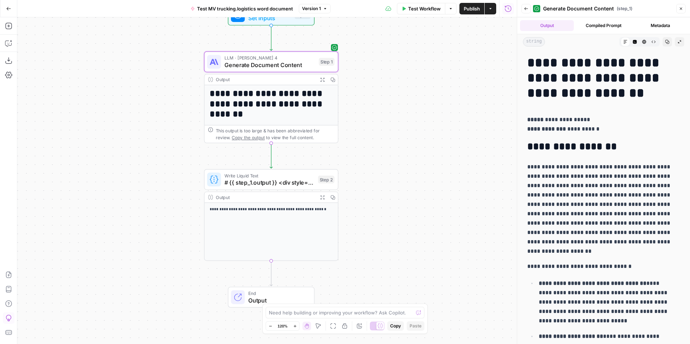
click at [597, 29] on button "Compiled Prompt" at bounding box center [604, 25] width 54 height 11
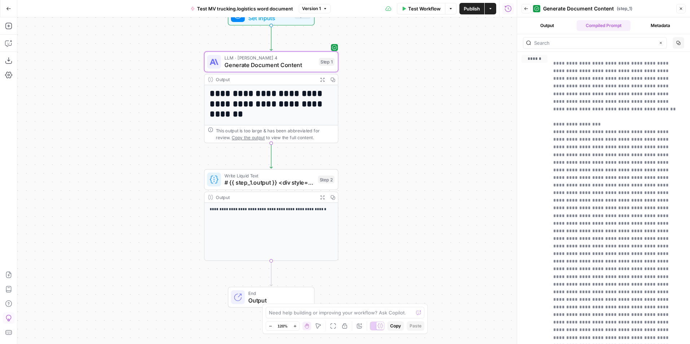
drag, startPoint x: 641, startPoint y: 26, endPoint x: 633, endPoint y: 26, distance: 8.7
click at [642, 26] on button "Metadata" at bounding box center [661, 25] width 54 height 11
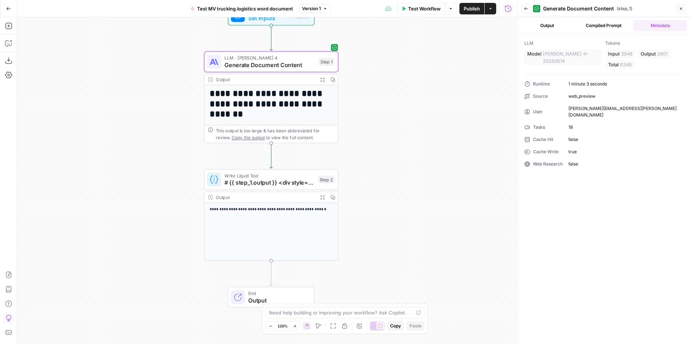
click at [560, 24] on button "Output" at bounding box center [547, 25] width 54 height 11
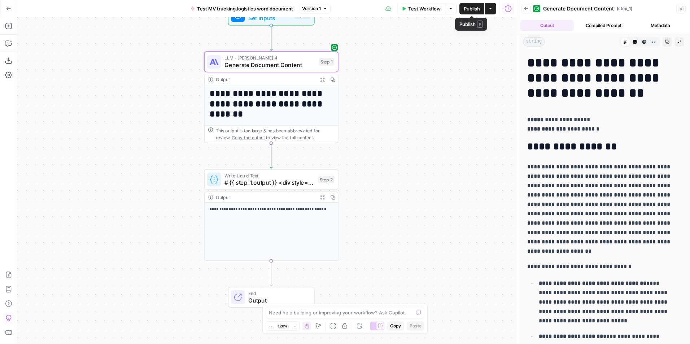
click at [487, 9] on button "Actions" at bounding box center [491, 9] width 12 height 12
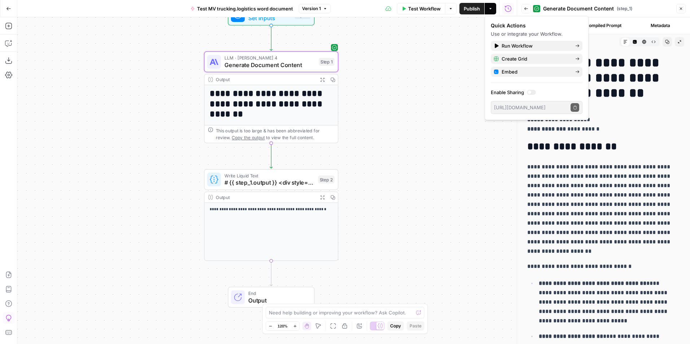
click at [559, 92] on label "Enable Sharing" at bounding box center [537, 92] width 92 height 7
click at [420, 112] on div "**********" at bounding box center [267, 180] width 500 height 327
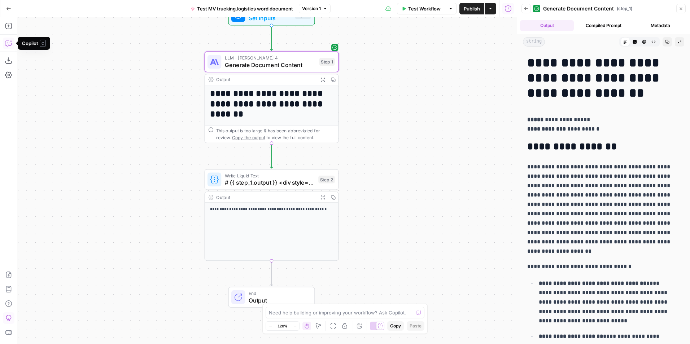
click at [10, 42] on icon "button" at bounding box center [8, 43] width 7 height 7
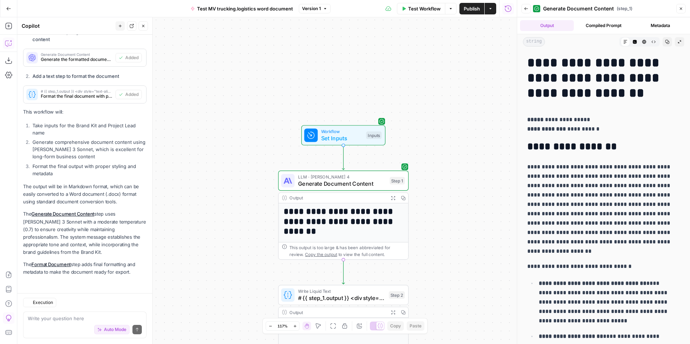
scroll to position [1363, 0]
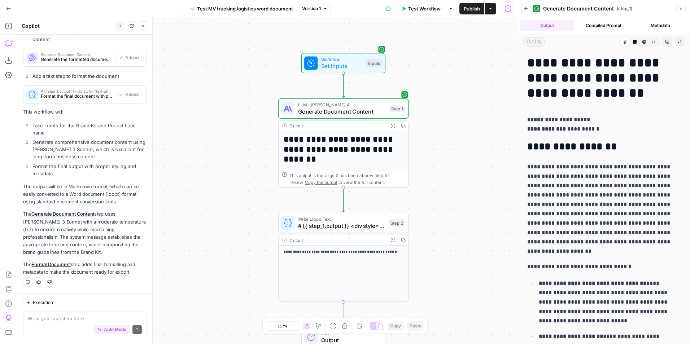
click at [54, 321] on textarea at bounding box center [85, 318] width 114 height 7
type textarea "can we export this asa word document"
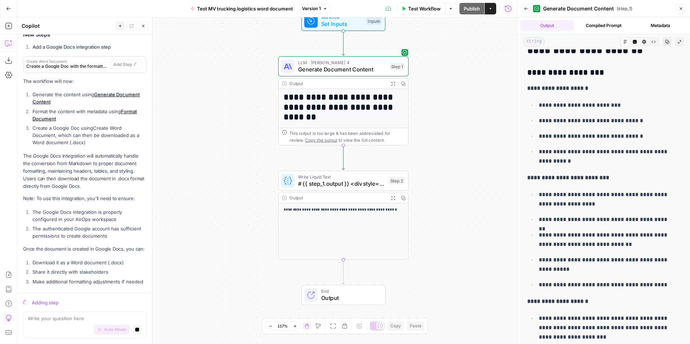
scroll to position [542, 0]
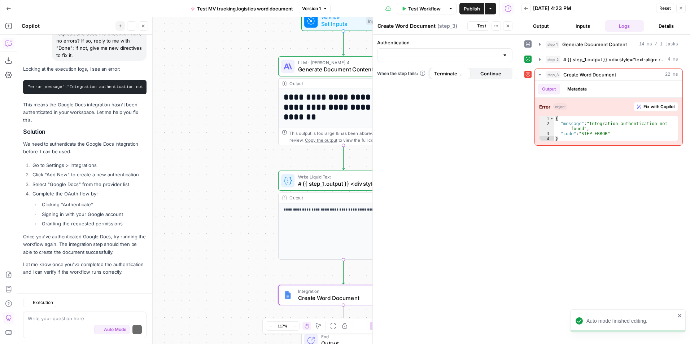
scroll to position [1986, 0]
click at [5, 7] on button "Go Back" at bounding box center [8, 8] width 13 height 13
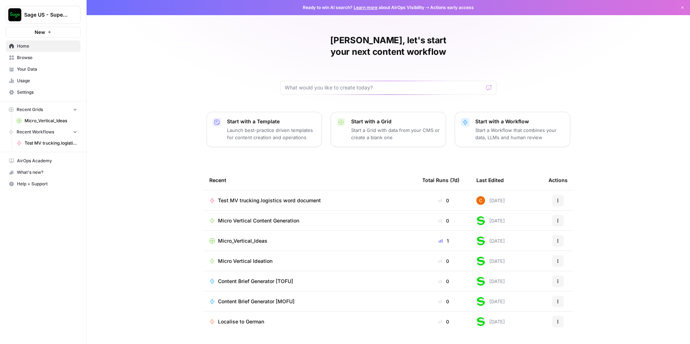
click at [29, 88] on link "Settings" at bounding box center [43, 93] width 75 height 12
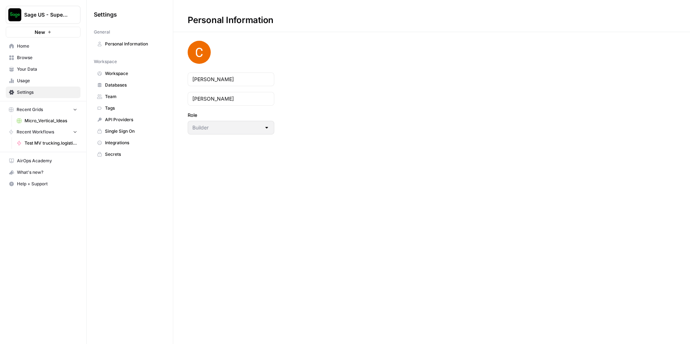
click at [135, 146] on link "Integrations" at bounding box center [130, 143] width 72 height 12
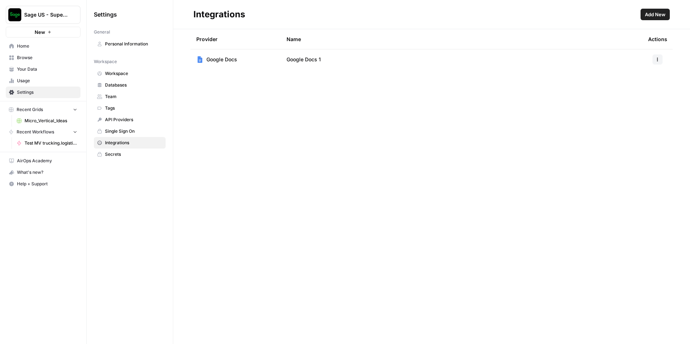
click at [654, 56] on button "button" at bounding box center [658, 60] width 10 height 10
click at [493, 95] on div "Provider Name Actions Google Docs Google Docs 1" at bounding box center [431, 186] width 517 height 315
click at [226, 57] on span "Google Docs" at bounding box center [222, 59] width 31 height 7
click at [323, 58] on td "Google Docs 1" at bounding box center [462, 59] width 362 height 20
click at [305, 58] on span "Google Docs 1" at bounding box center [304, 59] width 34 height 7
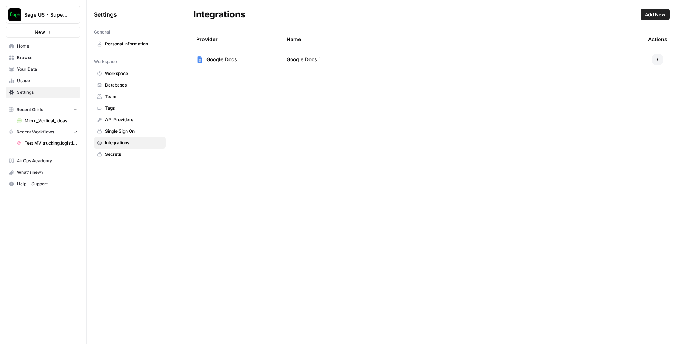
click at [395, 68] on td "Google Docs 1" at bounding box center [462, 59] width 362 height 20
click at [658, 53] on td at bounding box center [658, 59] width 30 height 20
click at [657, 56] on button "button" at bounding box center [658, 60] width 10 height 10
click at [637, 74] on span "Edit" at bounding box center [642, 75] width 23 height 7
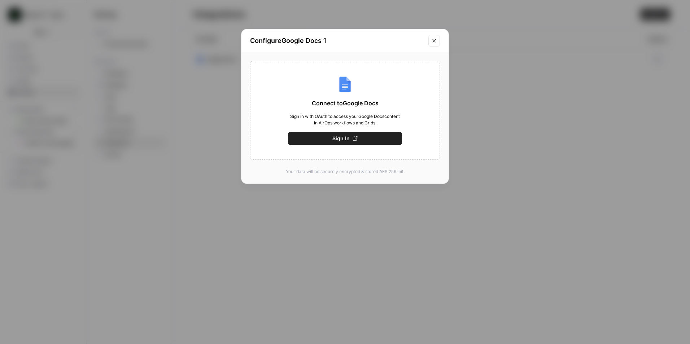
click at [351, 137] on button "Sign In" at bounding box center [345, 138] width 114 height 13
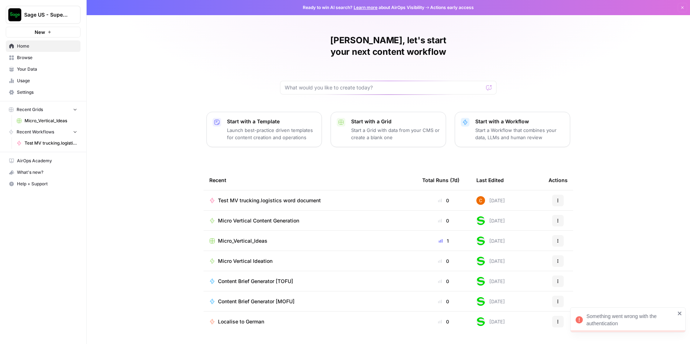
click at [307, 197] on span "Test MV trucking.logistics word document" at bounding box center [269, 200] width 103 height 7
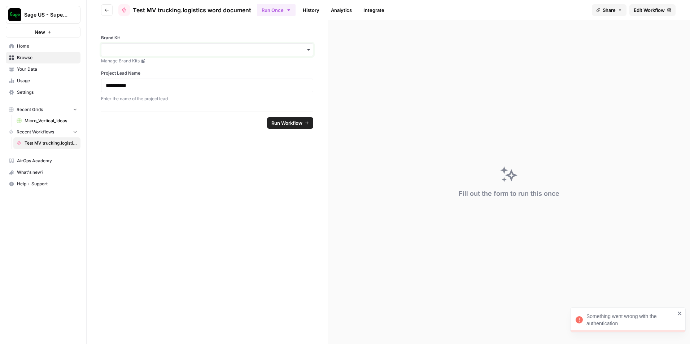
click at [207, 50] on input "Brand Kit" at bounding box center [207, 49] width 203 height 7
click at [195, 69] on div "Sage" at bounding box center [207, 69] width 212 height 14
click at [283, 120] on span "Run Workflow" at bounding box center [287, 123] width 31 height 7
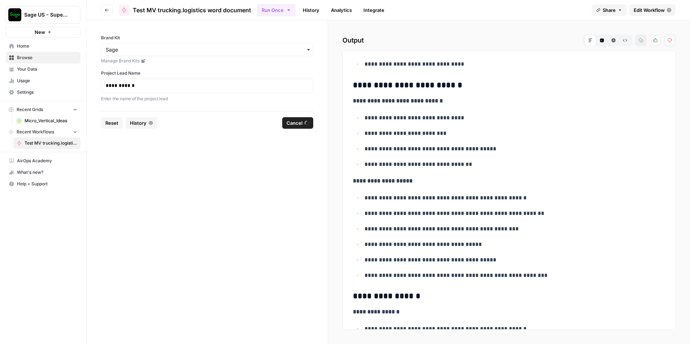
scroll to position [2150, 0]
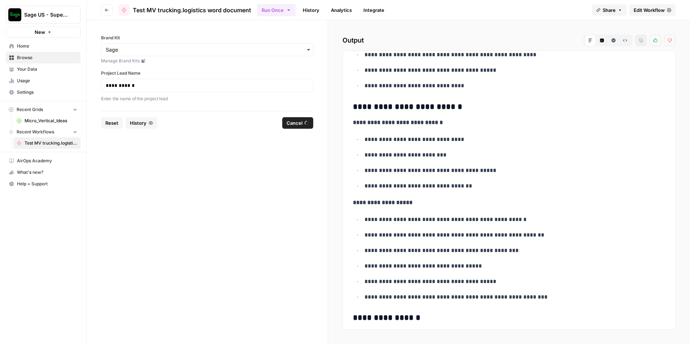
click at [615, 11] on span "Share" at bounding box center [609, 9] width 13 height 7
click at [540, 10] on div "Run Once History Analytics Integrate" at bounding box center [421, 10] width 329 height 14
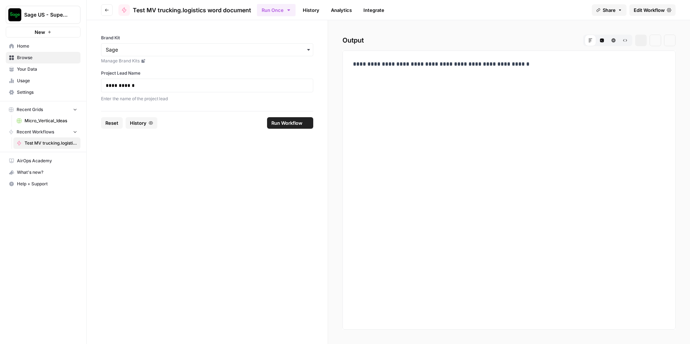
scroll to position [0, 0]
click at [19, 44] on span "Home" at bounding box center [47, 46] width 60 height 6
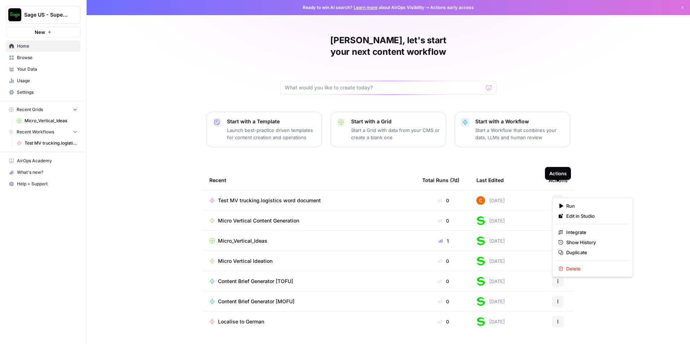
click at [554, 195] on button "Actions" at bounding box center [558, 201] width 12 height 12
click at [575, 270] on span "Delete" at bounding box center [596, 268] width 58 height 7
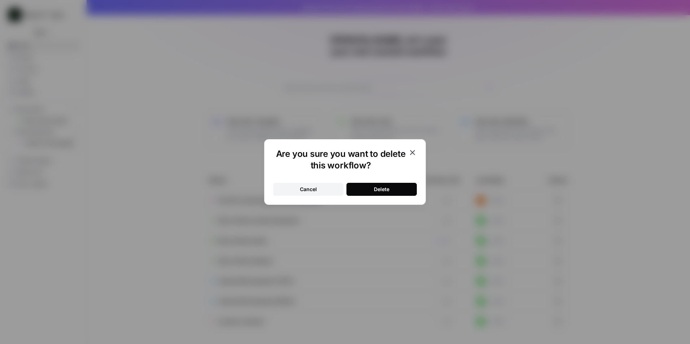
click at [364, 186] on button "Delete" at bounding box center [382, 189] width 70 height 13
